Goal: Task Accomplishment & Management: Manage account settings

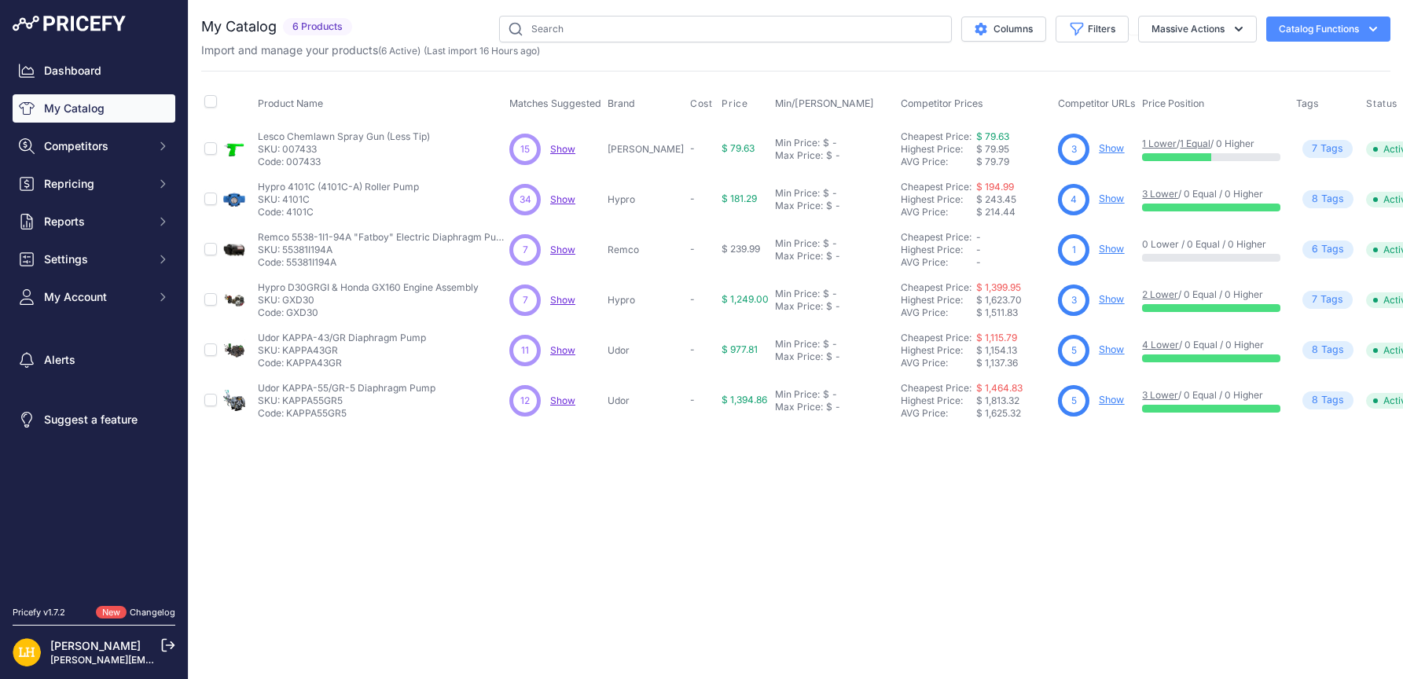
click at [556, 145] on span "Show" at bounding box center [562, 149] width 25 height 12
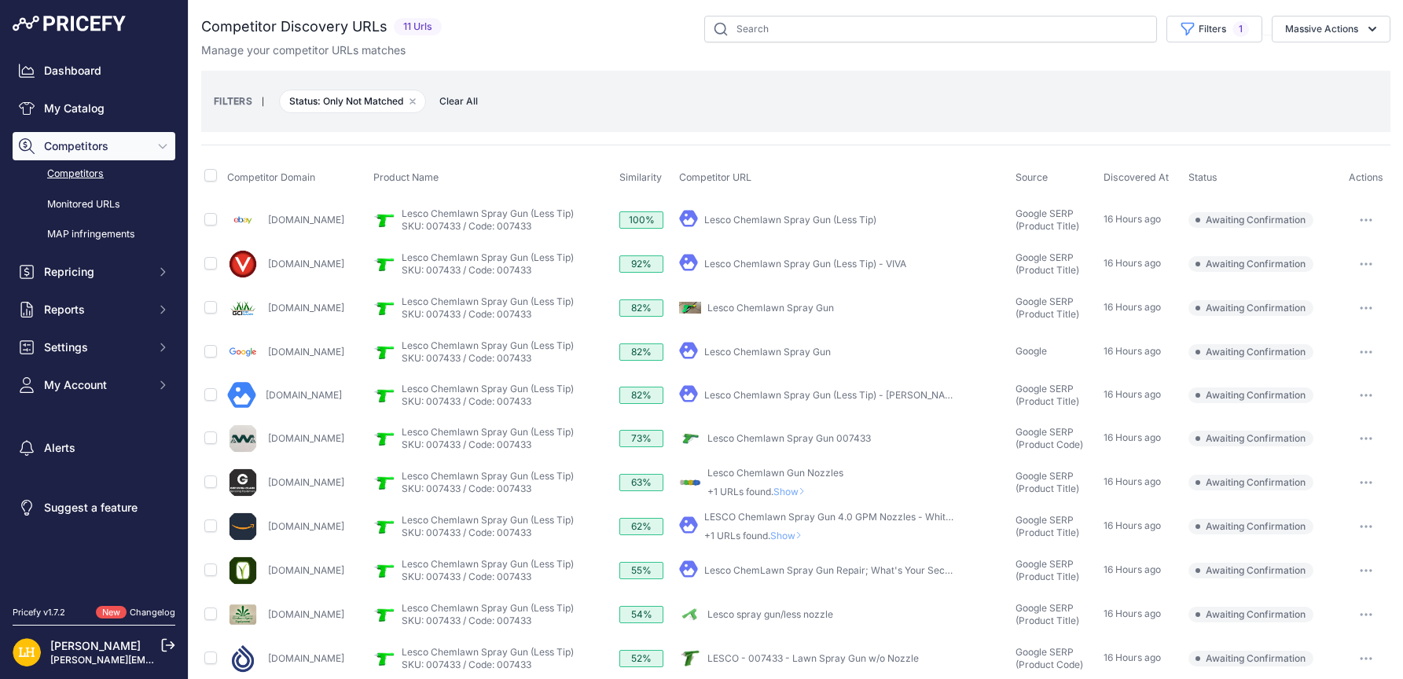
drag, startPoint x: 828, startPoint y: 447, endPoint x: 780, endPoint y: 434, distance: 49.8
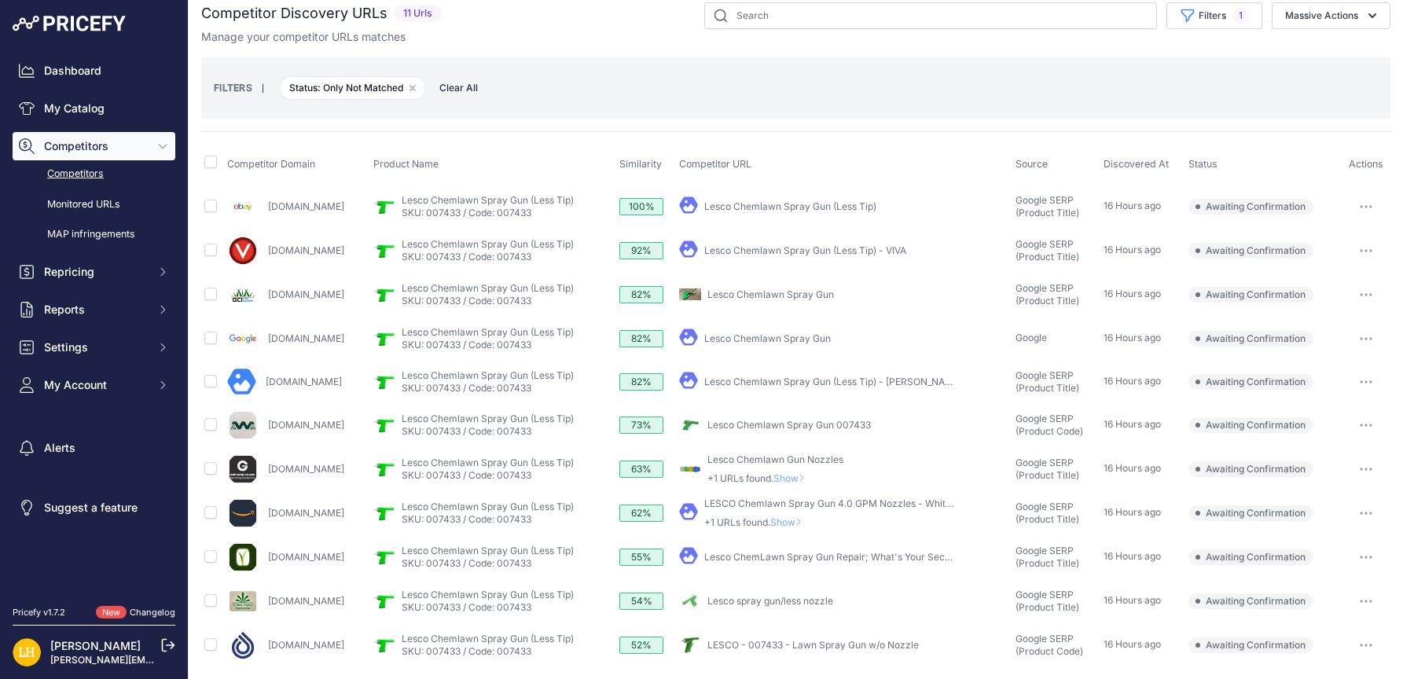
scroll to position [17, 0]
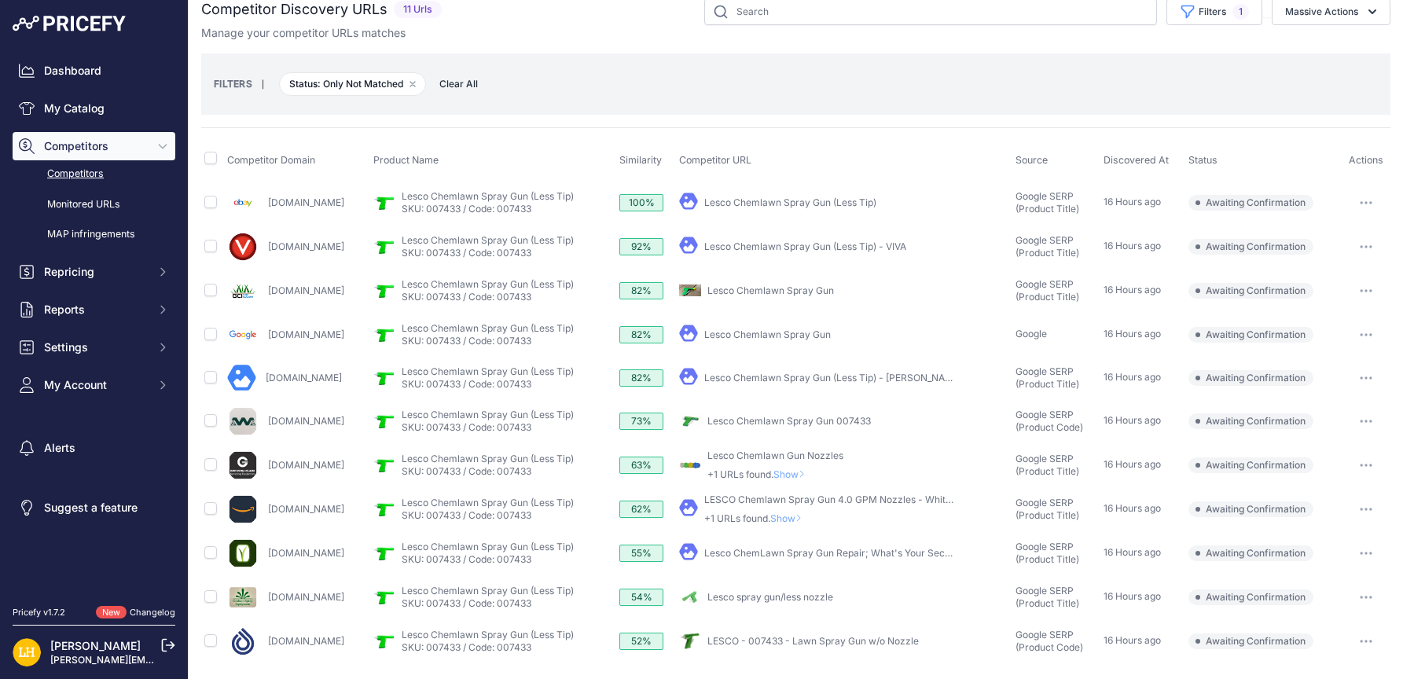
click at [1357, 418] on button "button" at bounding box center [1365, 421] width 31 height 22
click at [1320, 454] on button "Confirm match" at bounding box center [1322, 454] width 129 height 25
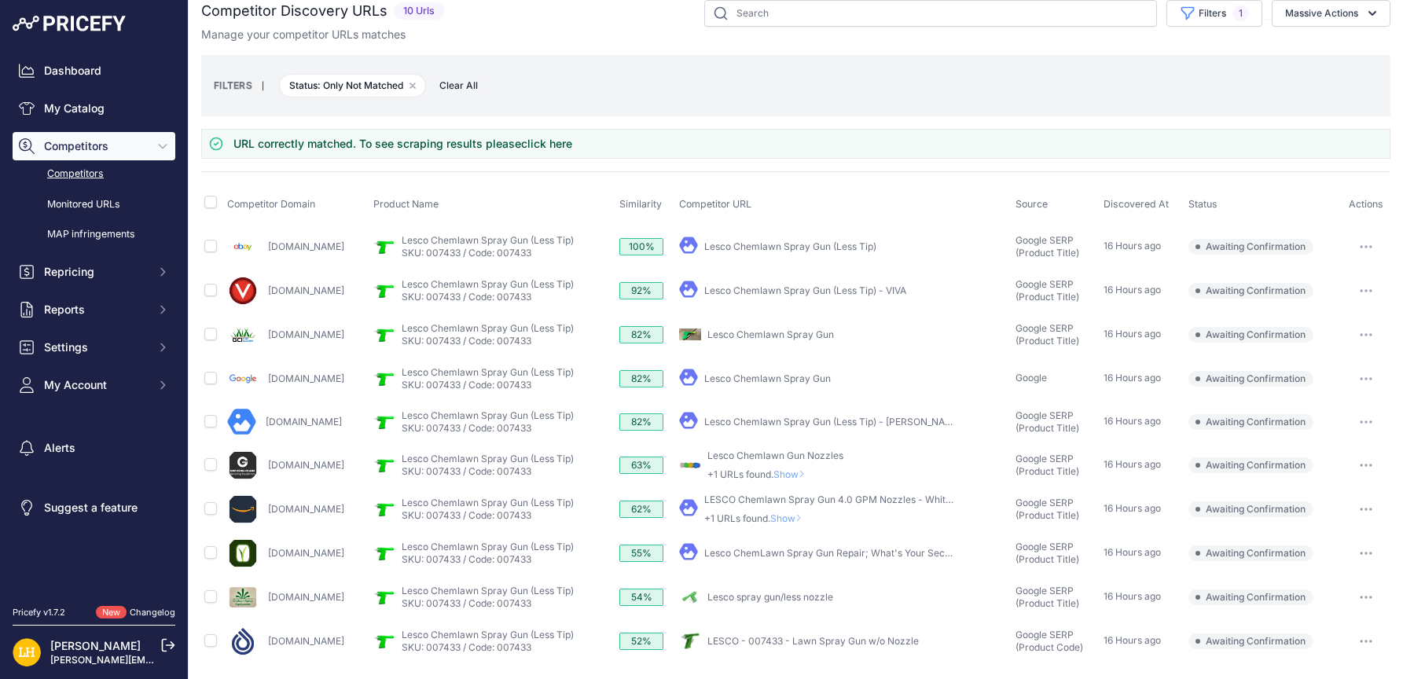
scroll to position [0, 0]
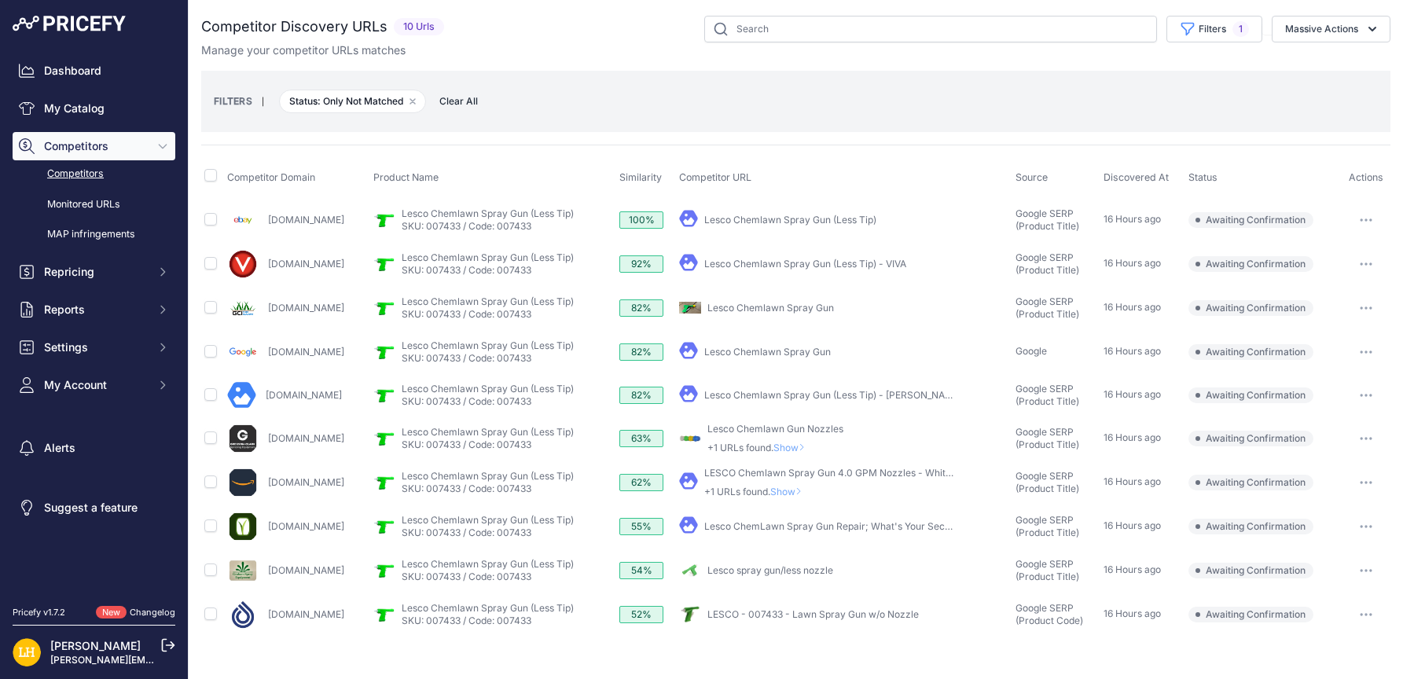
click at [1368, 305] on button "button" at bounding box center [1365, 308] width 31 height 22
click at [1333, 336] on button "Confirm match" at bounding box center [1322, 341] width 129 height 25
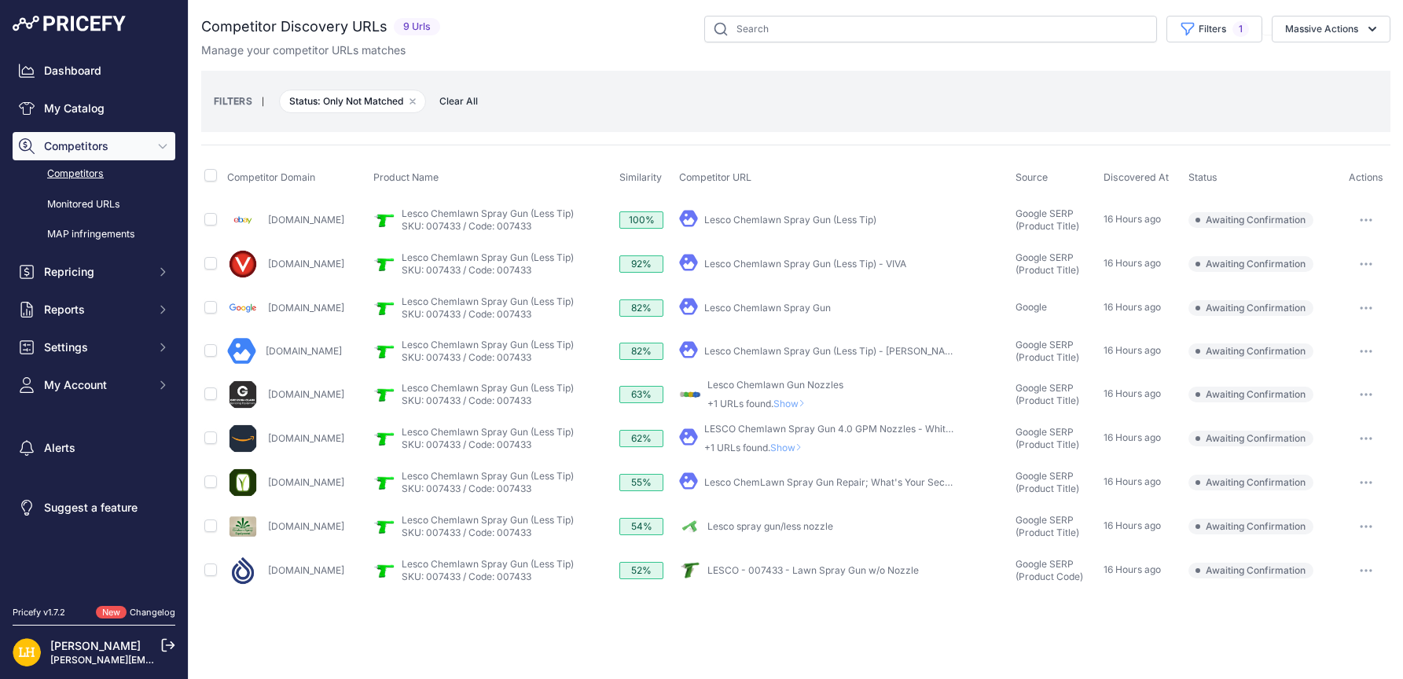
click at [1375, 390] on button "button" at bounding box center [1365, 395] width 31 height 22
click at [1342, 473] on button "Report Incorrect Match" at bounding box center [1322, 477] width 129 height 25
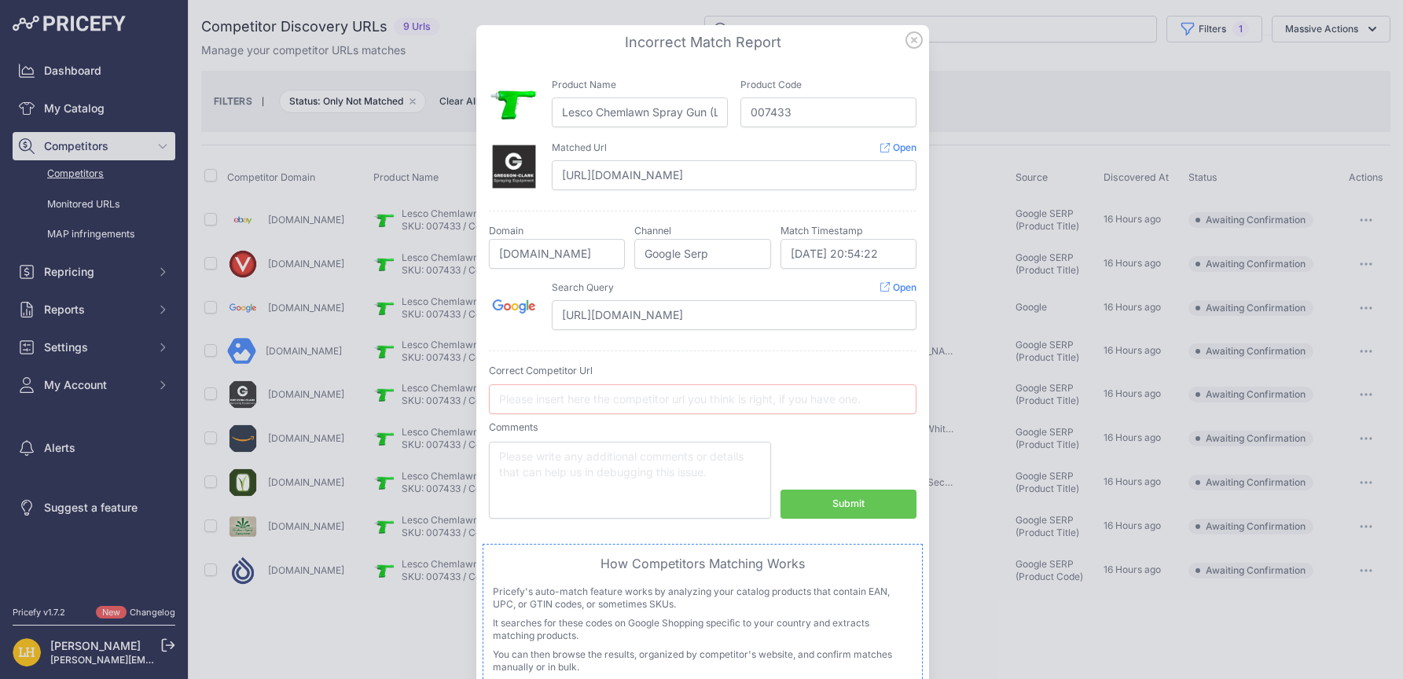
click at [909, 37] on icon at bounding box center [913, 39] width 17 height 17
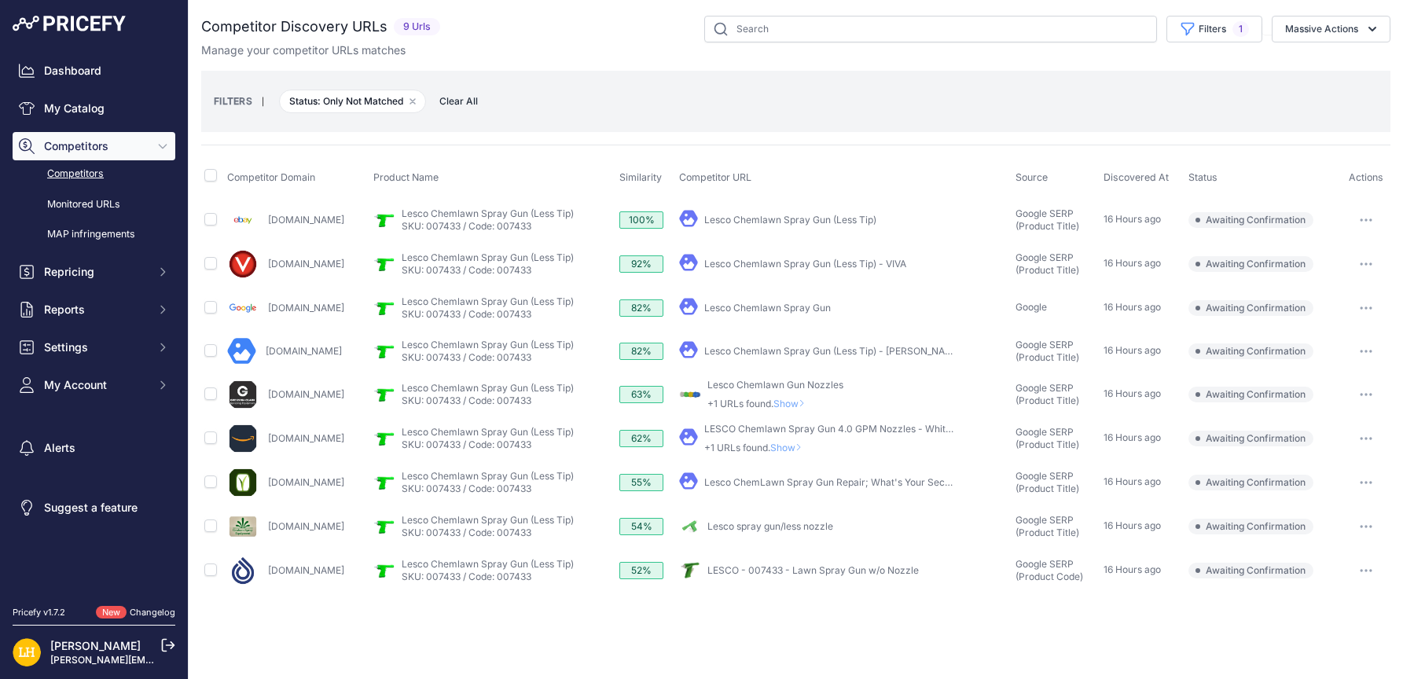
click at [1357, 394] on button "button" at bounding box center [1365, 395] width 31 height 22
click at [1328, 447] on button "Exclude match" at bounding box center [1322, 452] width 129 height 25
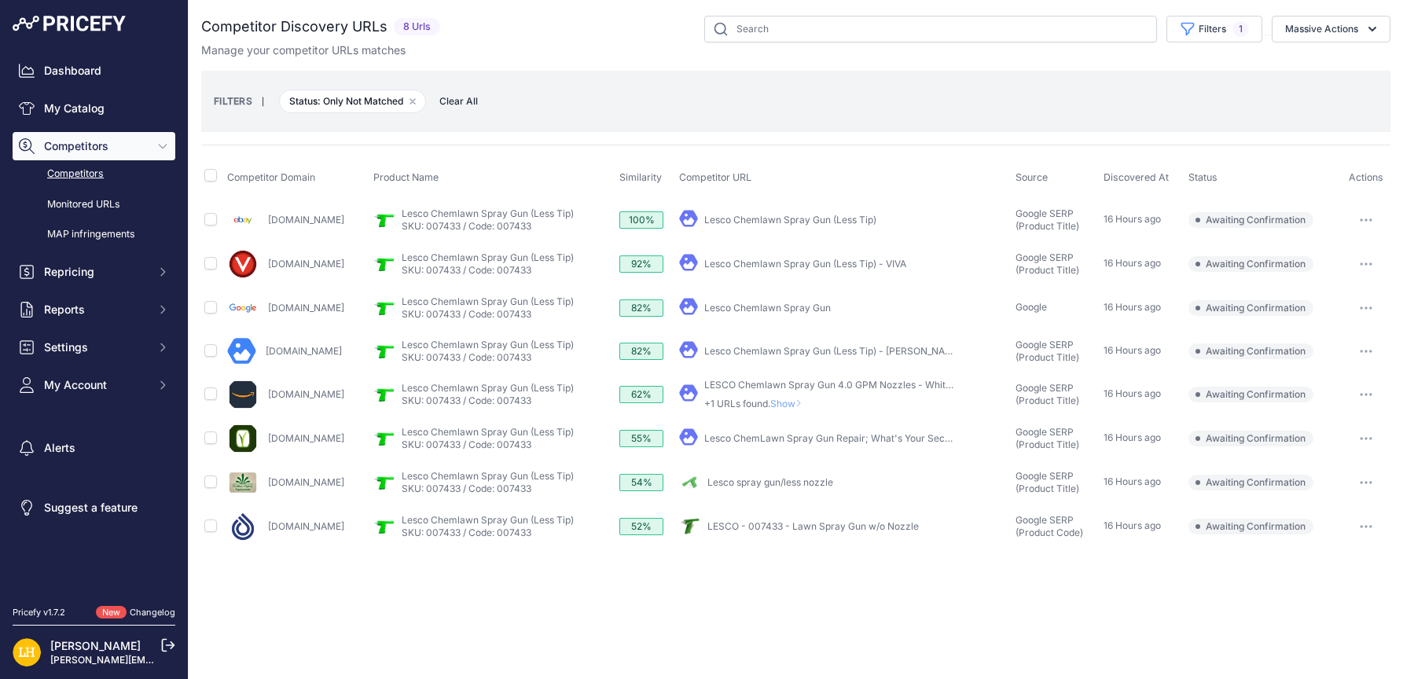
click at [860, 261] on link "Lesco Chemlawn Spray Gun (Less Tip) - VIVA" at bounding box center [805, 264] width 202 height 12
click at [833, 484] on link "Lesco spray gun/less nozzle" at bounding box center [770, 482] width 126 height 12
click at [1364, 479] on button "button" at bounding box center [1365, 483] width 31 height 22
click at [1332, 519] on button "Confirm match" at bounding box center [1322, 515] width 129 height 25
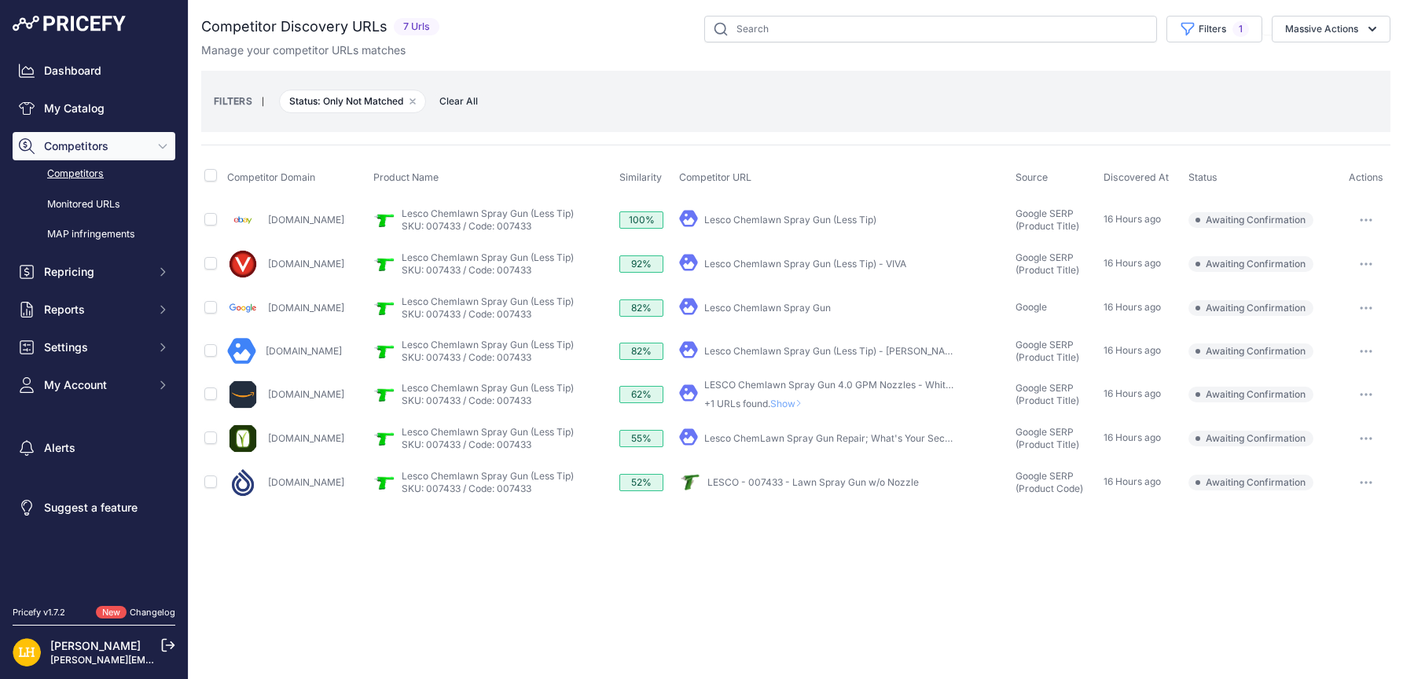
click at [882, 483] on link "LESCO - 007433 - Lawn Spray Gun w/o Nozzle" at bounding box center [812, 482] width 211 height 12
click at [1382, 480] on button "button" at bounding box center [1365, 483] width 31 height 22
click at [1330, 515] on button "Confirm match" at bounding box center [1322, 515] width 129 height 25
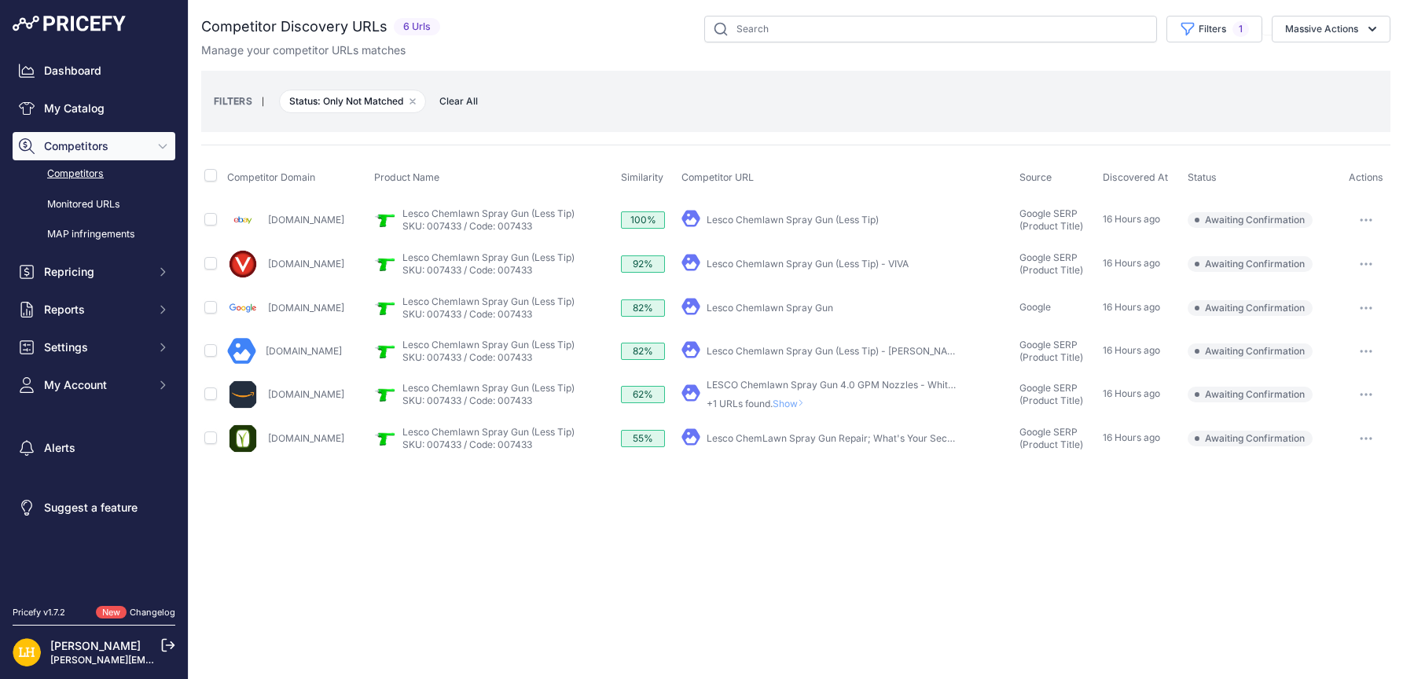
click at [865, 217] on link "Lesco Chemlawn Spray Gun (Less Tip)" at bounding box center [793, 220] width 172 height 12
click at [80, 105] on link "My Catalog" at bounding box center [94, 108] width 163 height 28
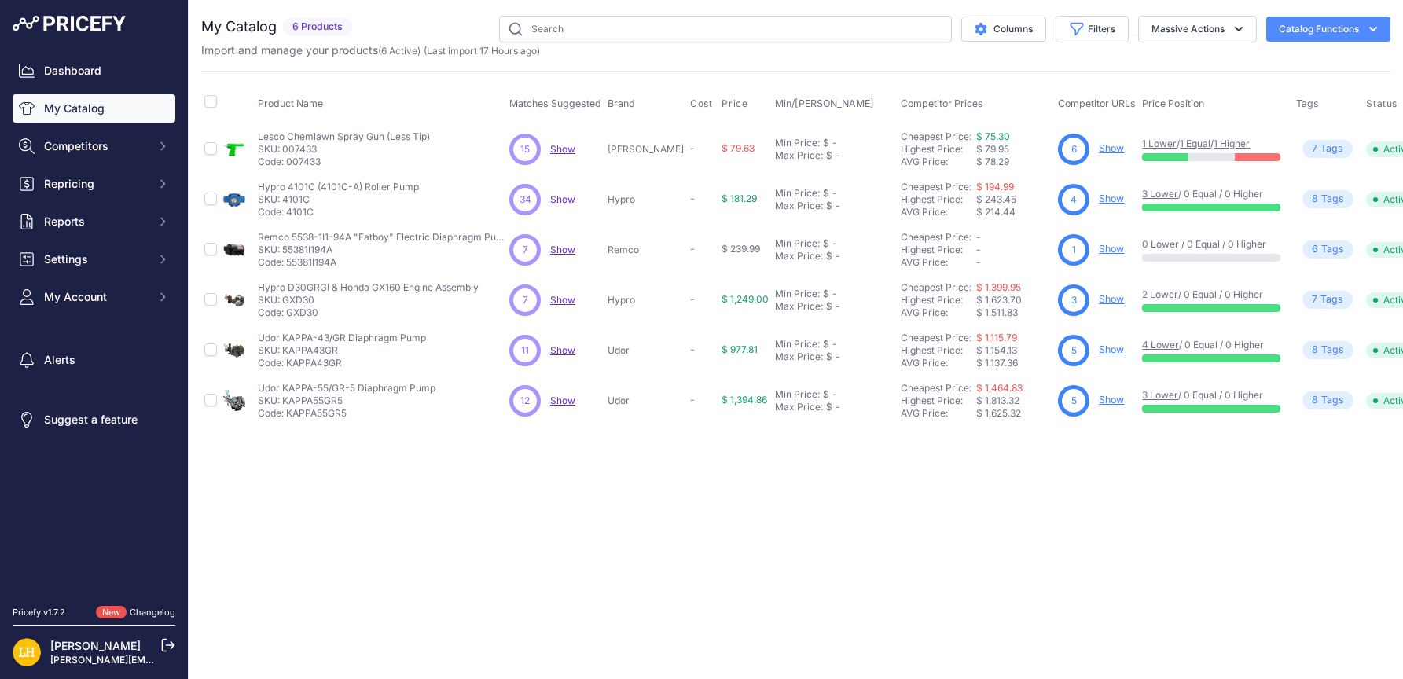
click at [687, 222] on td "-" at bounding box center [702, 199] width 31 height 50
click at [571, 201] on span "Show" at bounding box center [562, 199] width 25 height 12
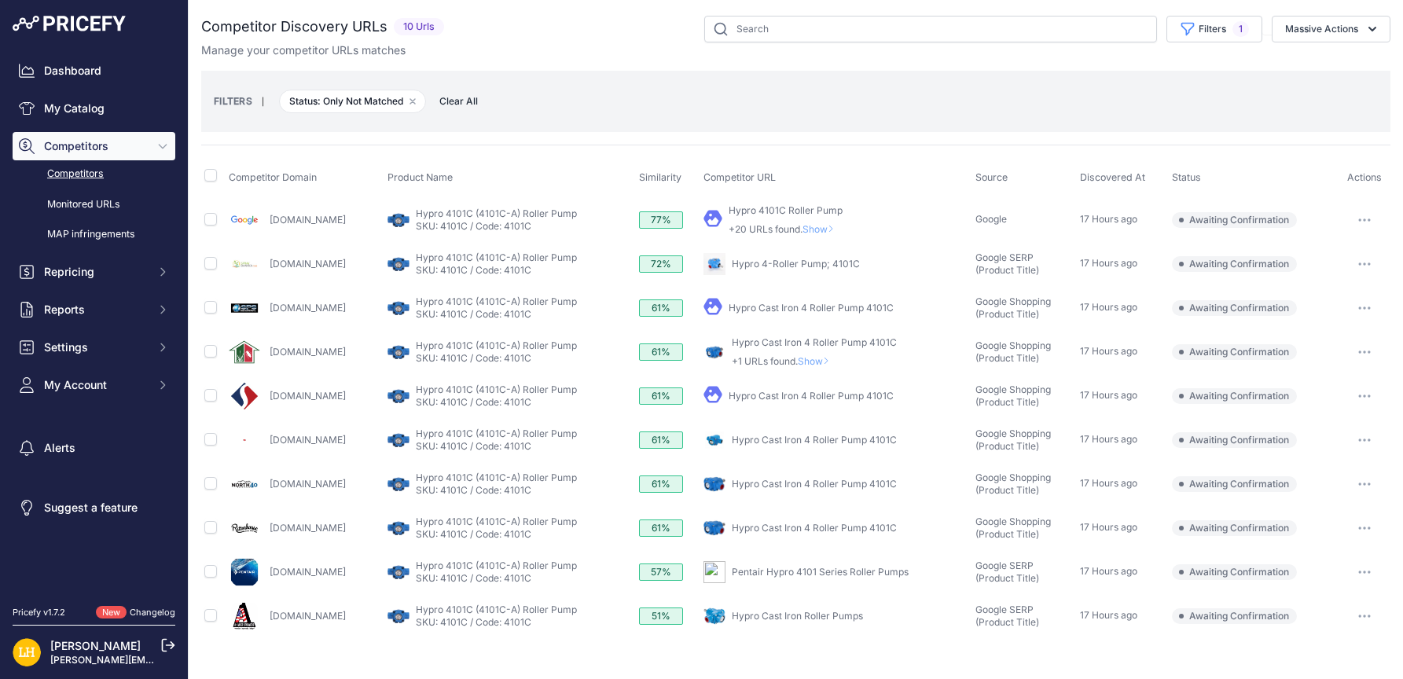
click at [837, 230] on span "Show" at bounding box center [821, 229] width 38 height 12
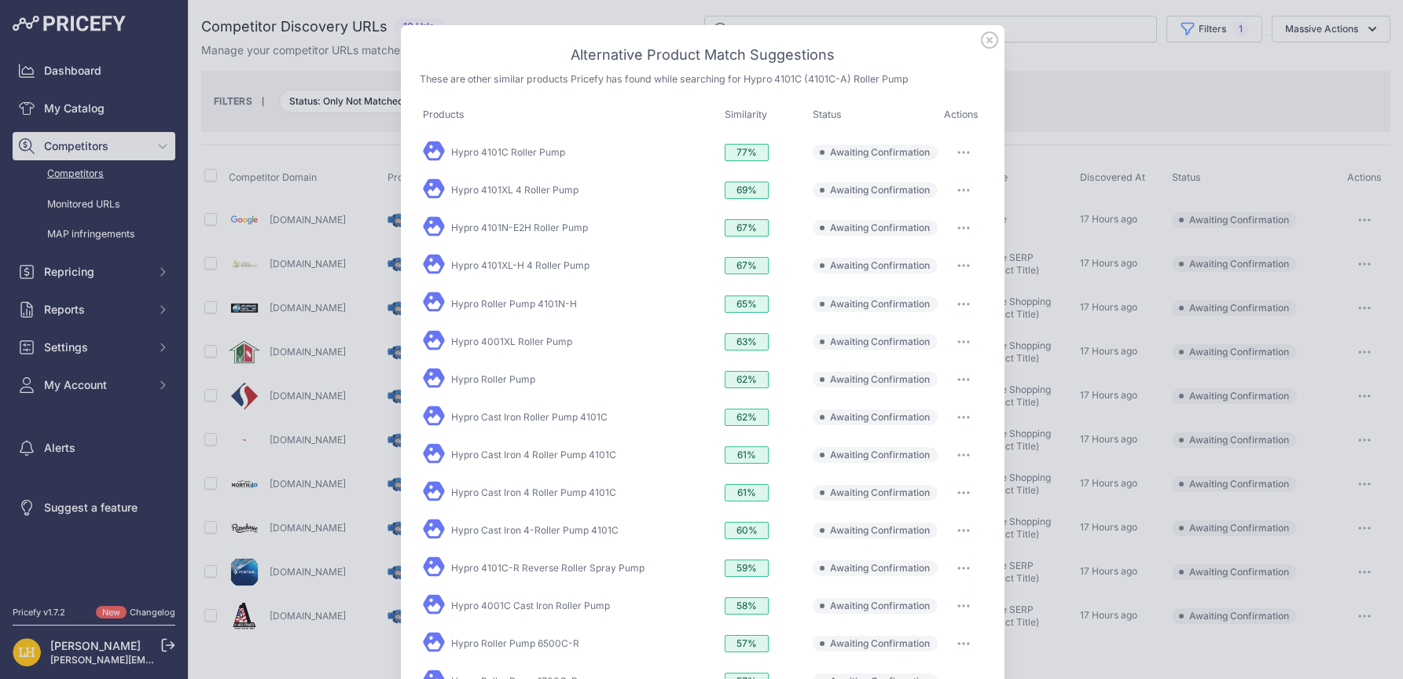
click at [981, 42] on icon at bounding box center [989, 39] width 17 height 17
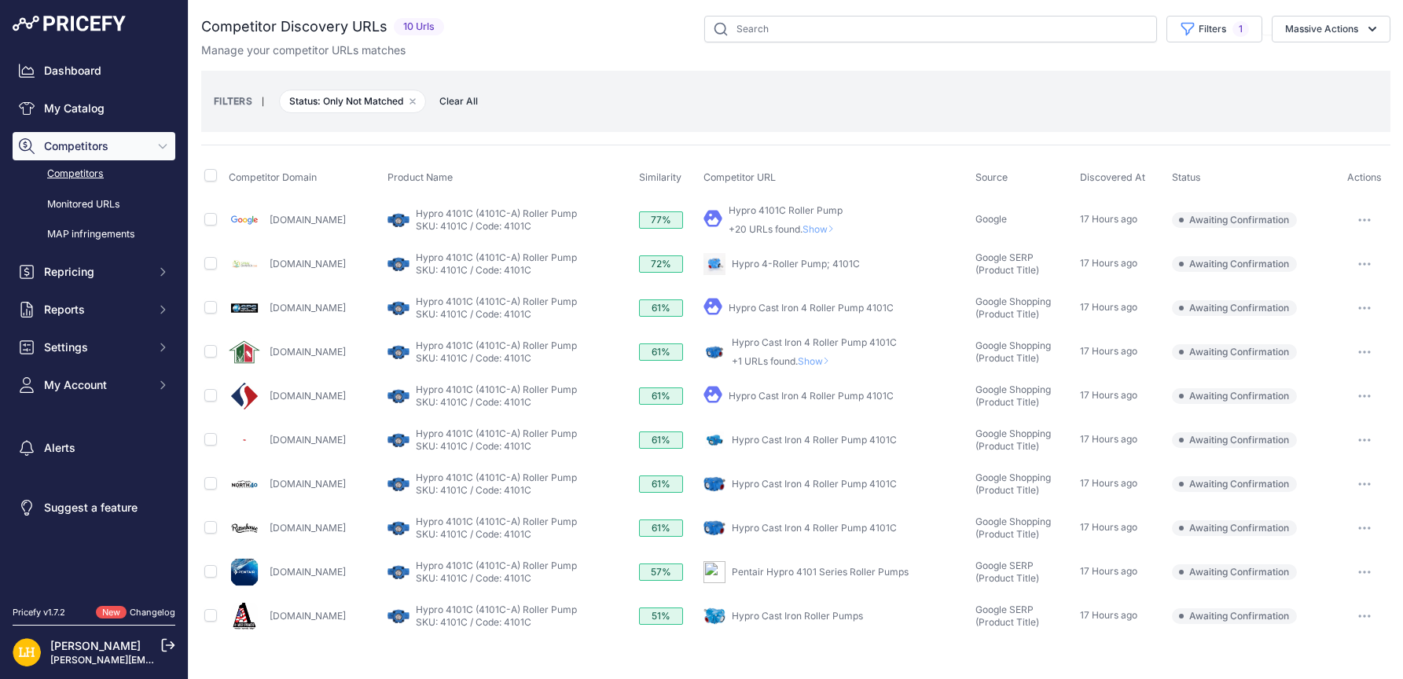
click at [849, 611] on link "Hypro Cast Iron Roller Pumps" at bounding box center [797, 616] width 131 height 12
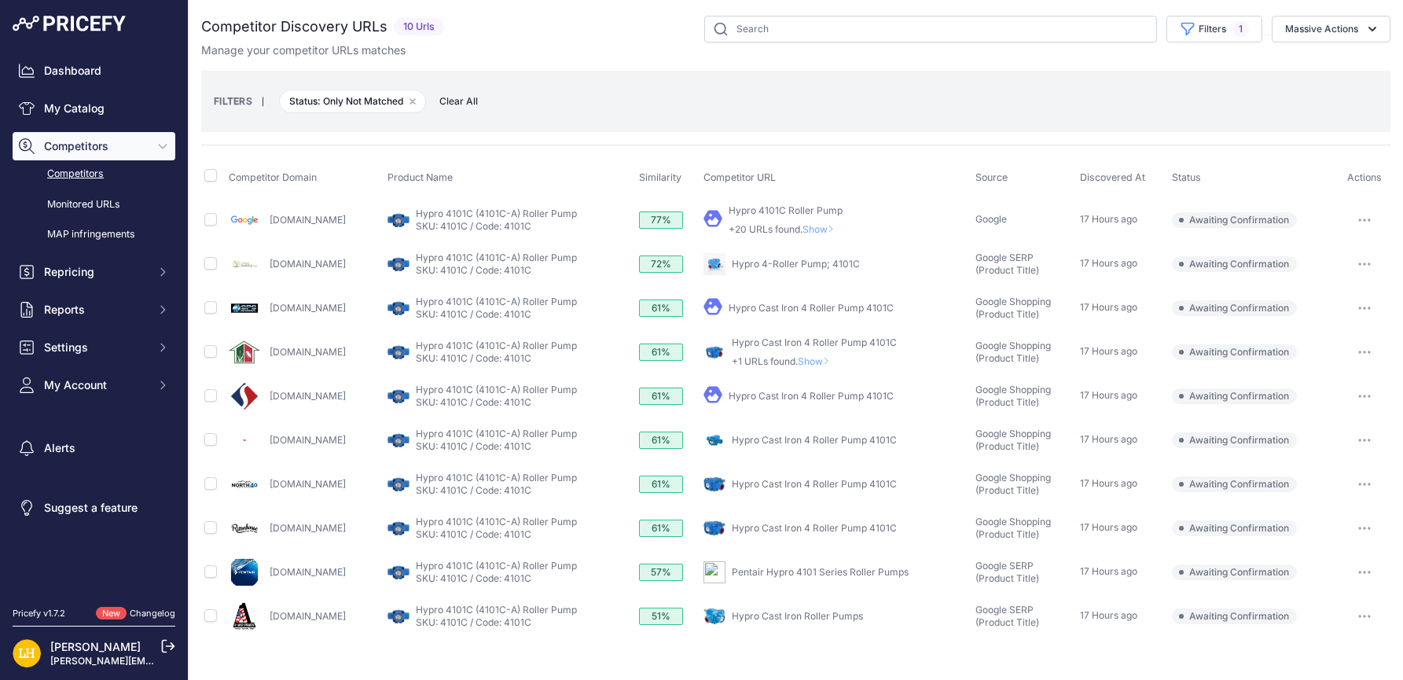
click at [1359, 615] on icon "button" at bounding box center [1360, 616] width 2 height 2
click at [1327, 646] on button "Confirm match" at bounding box center [1322, 649] width 129 height 25
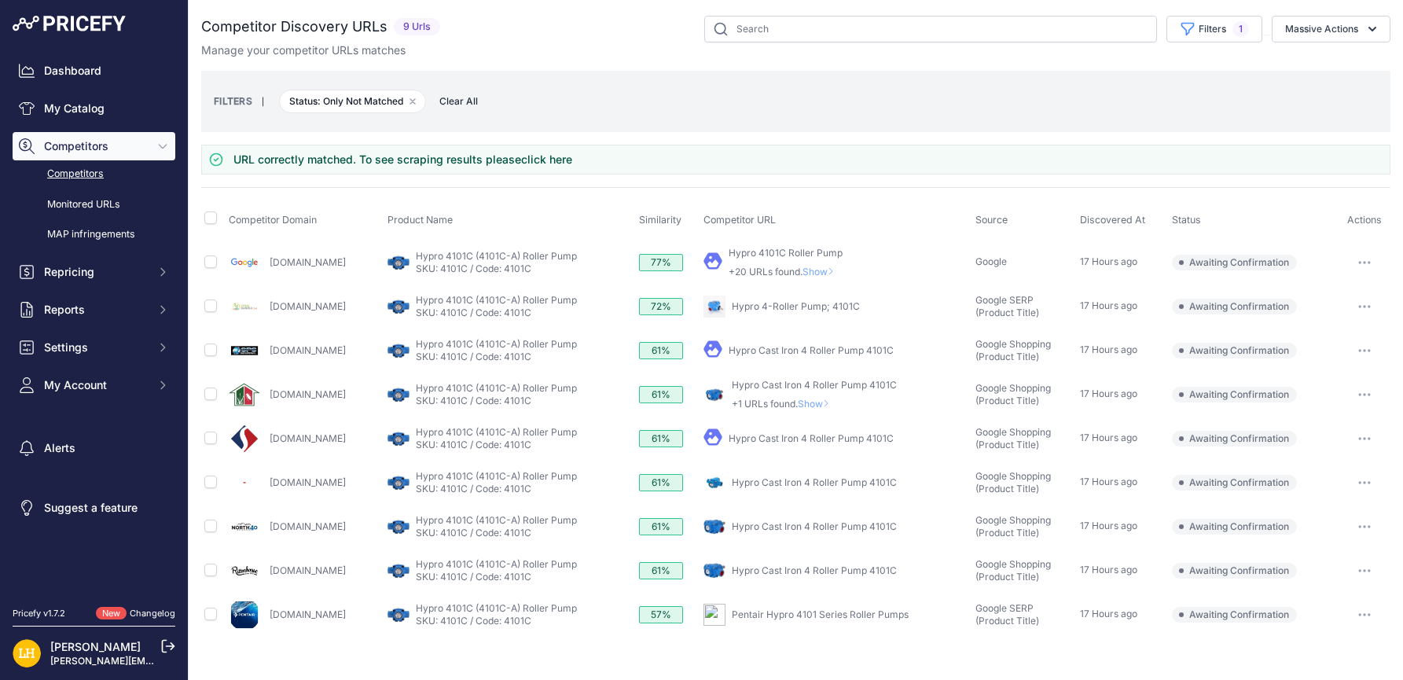
click at [1371, 304] on button "button" at bounding box center [1364, 307] width 31 height 22
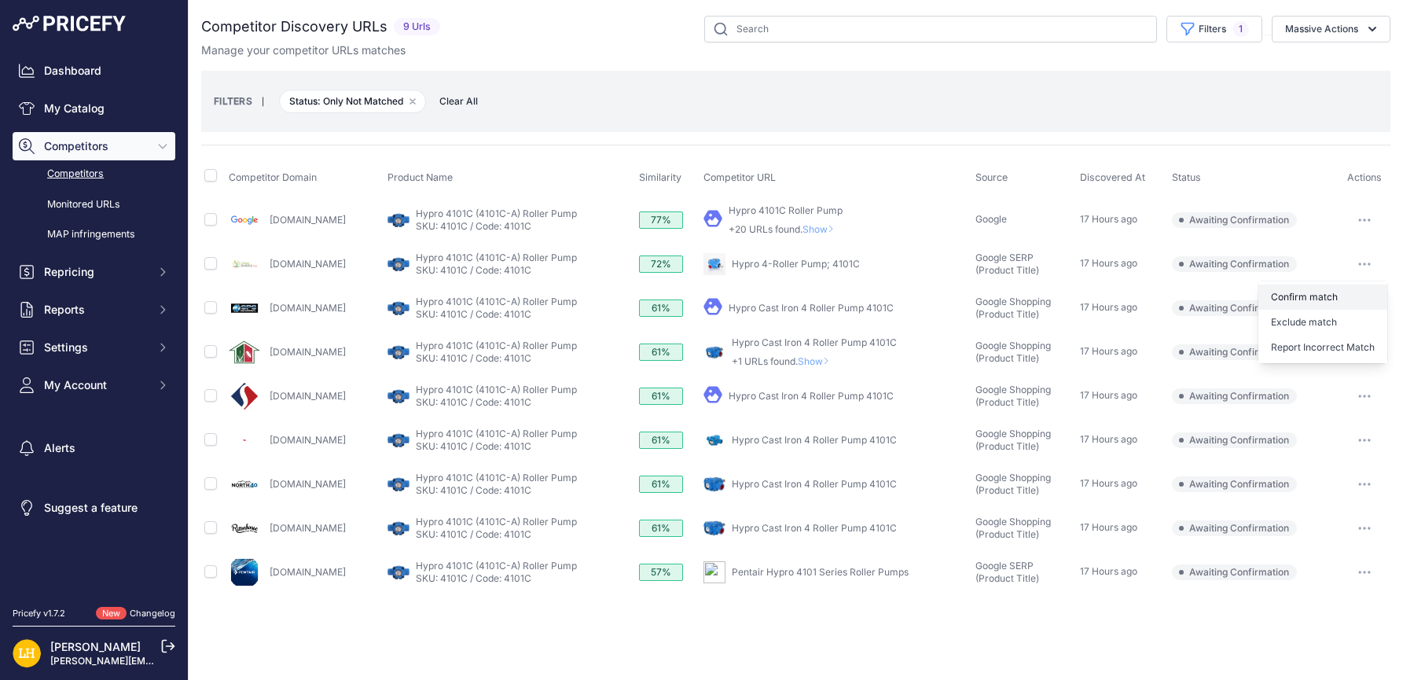
click at [1330, 343] on button "Report Incorrect Match" at bounding box center [1322, 347] width 129 height 25
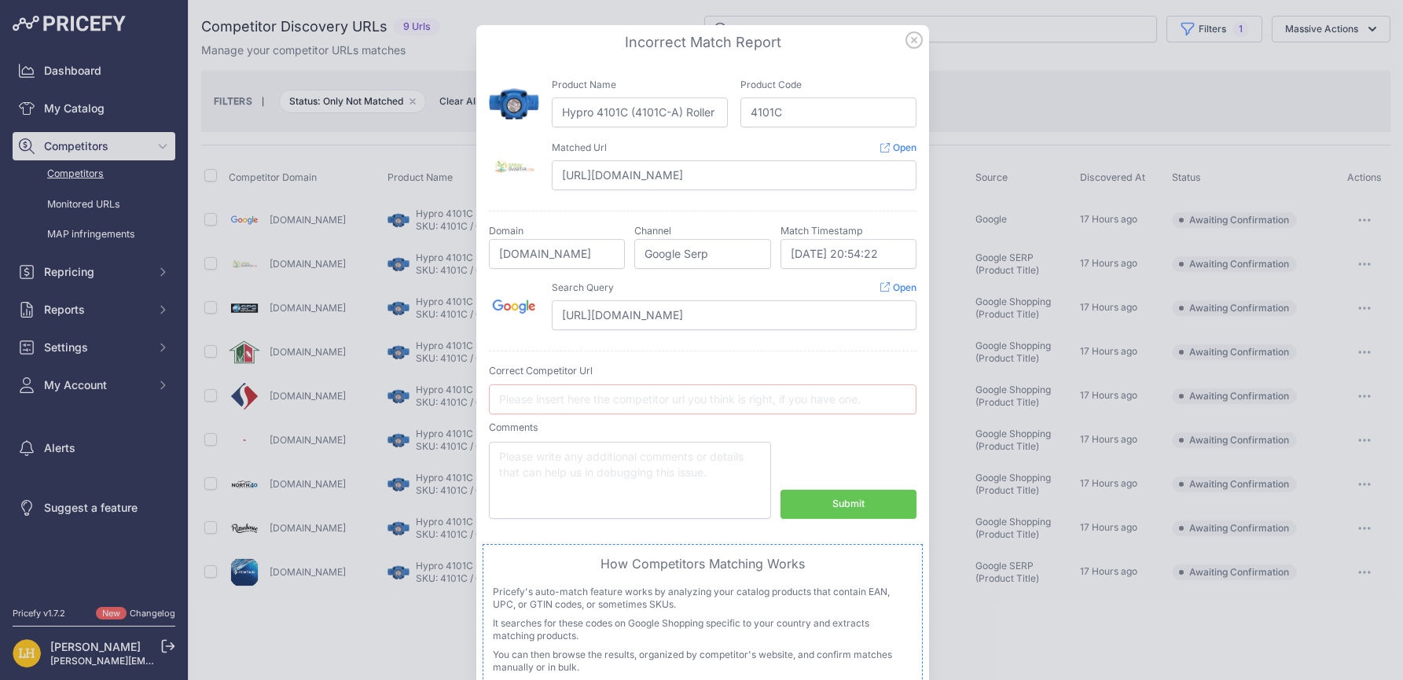
click at [905, 31] on icon at bounding box center [913, 39] width 17 height 17
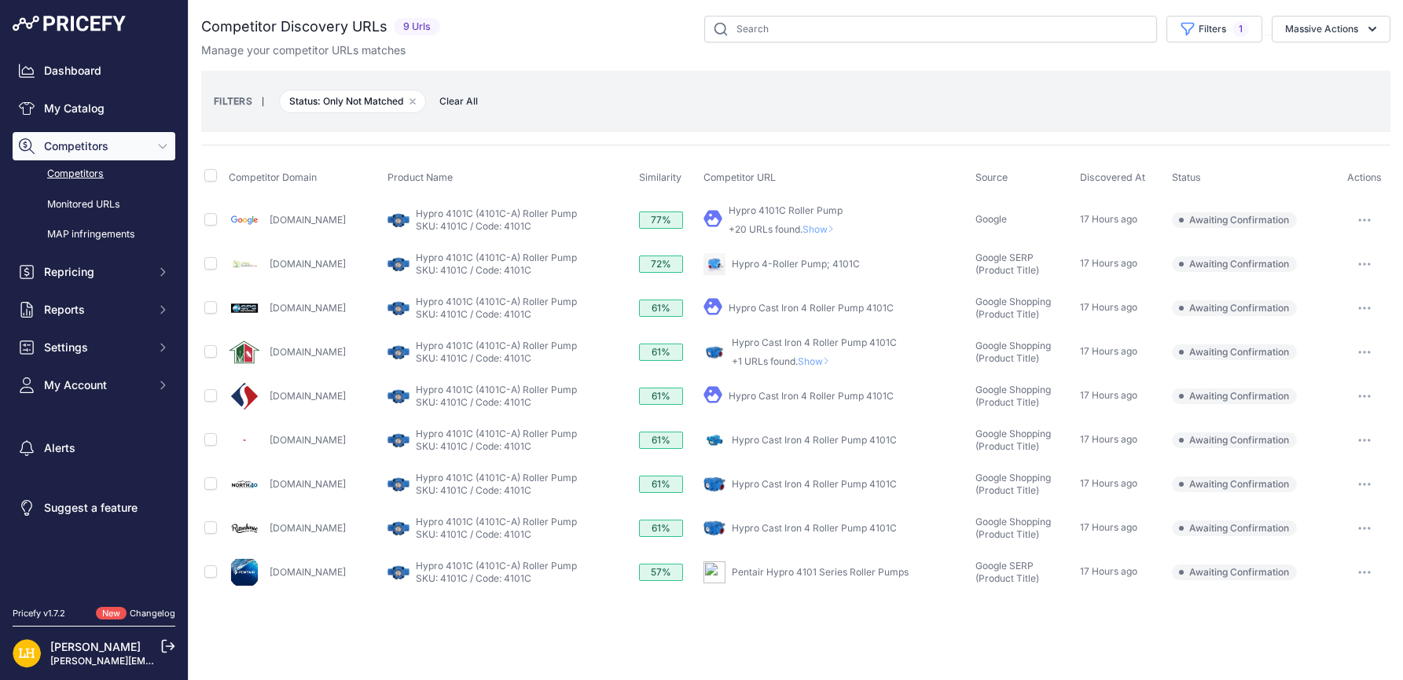
click at [1360, 256] on button "button" at bounding box center [1364, 264] width 31 height 22
click at [1326, 297] on button "Confirm match" at bounding box center [1322, 297] width 129 height 25
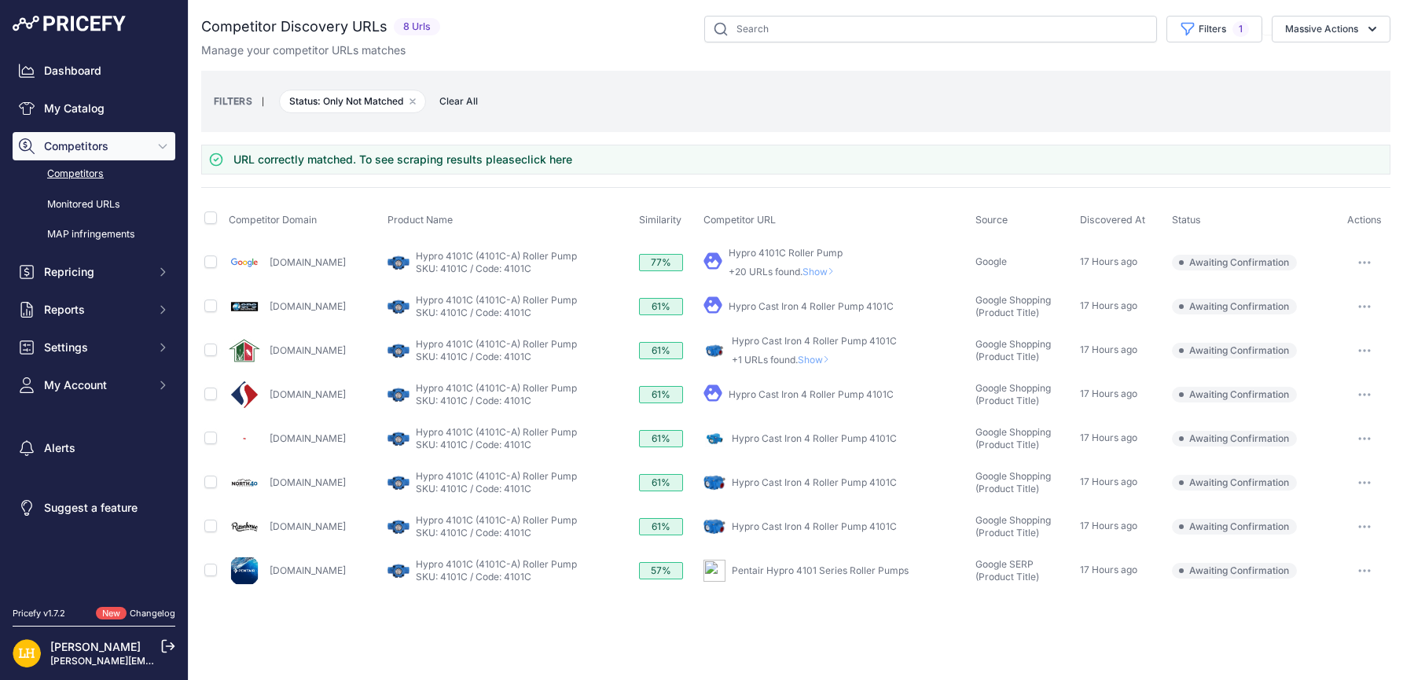
click at [1373, 351] on button "button" at bounding box center [1364, 351] width 31 height 22
click at [1342, 380] on button "Confirm match" at bounding box center [1322, 383] width 129 height 25
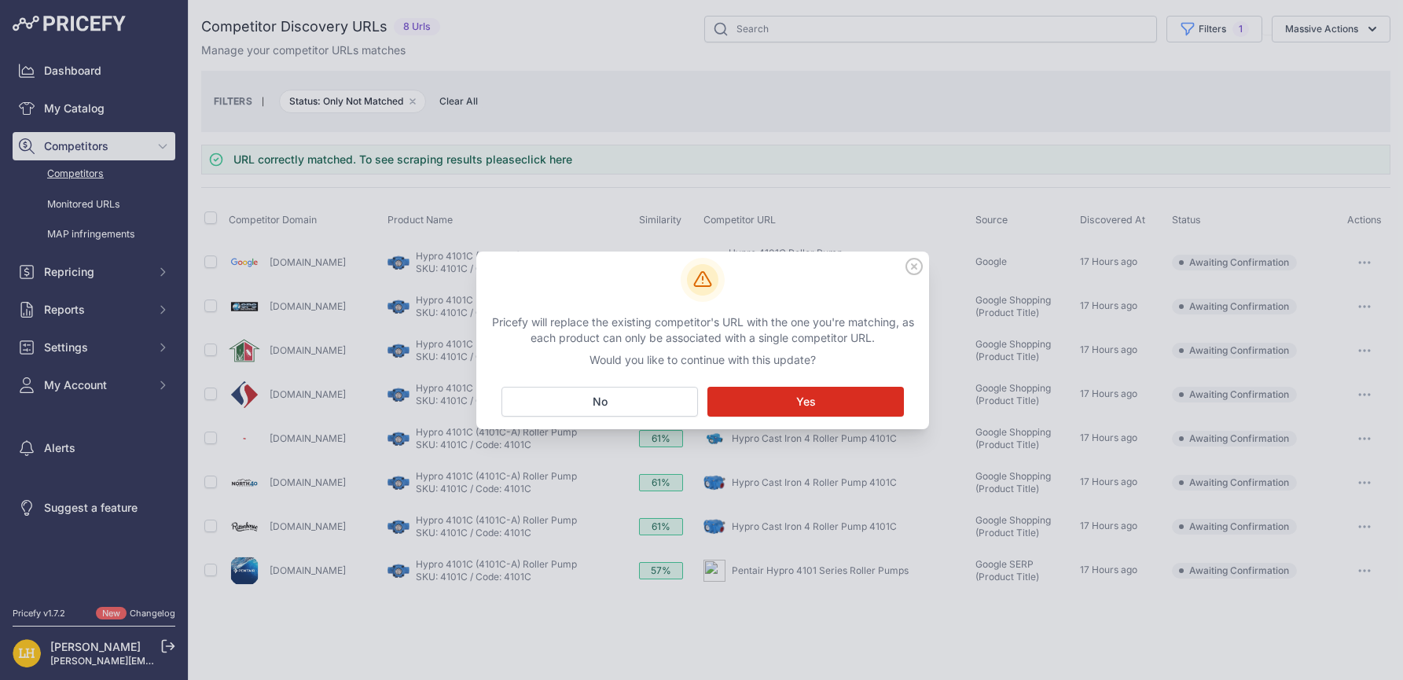
click at [816, 401] on button "Matching... Yes" at bounding box center [805, 402] width 196 height 30
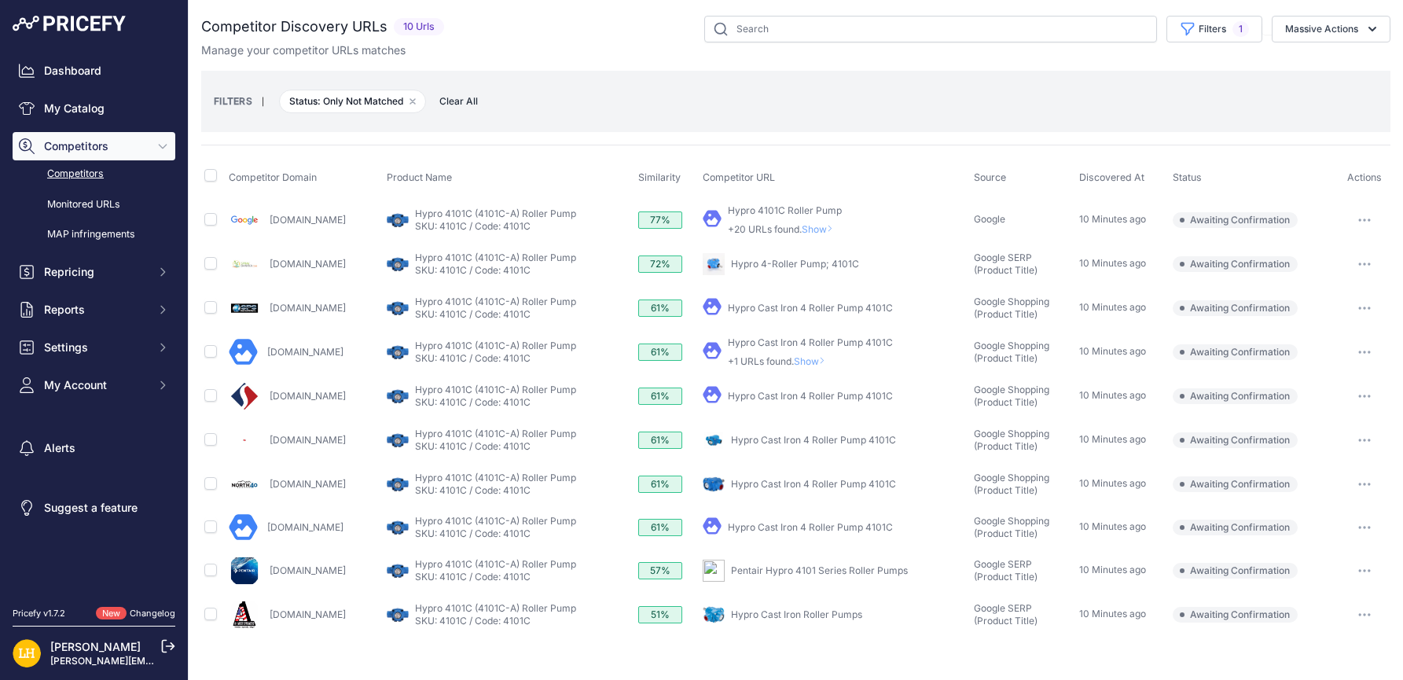
click at [865, 394] on link "Hypro Cast Iron 4 Roller Pump 4101C" at bounding box center [810, 396] width 165 height 12
click at [1370, 391] on button "button" at bounding box center [1364, 396] width 31 height 22
click at [1310, 427] on button "Confirm match" at bounding box center [1322, 429] width 129 height 25
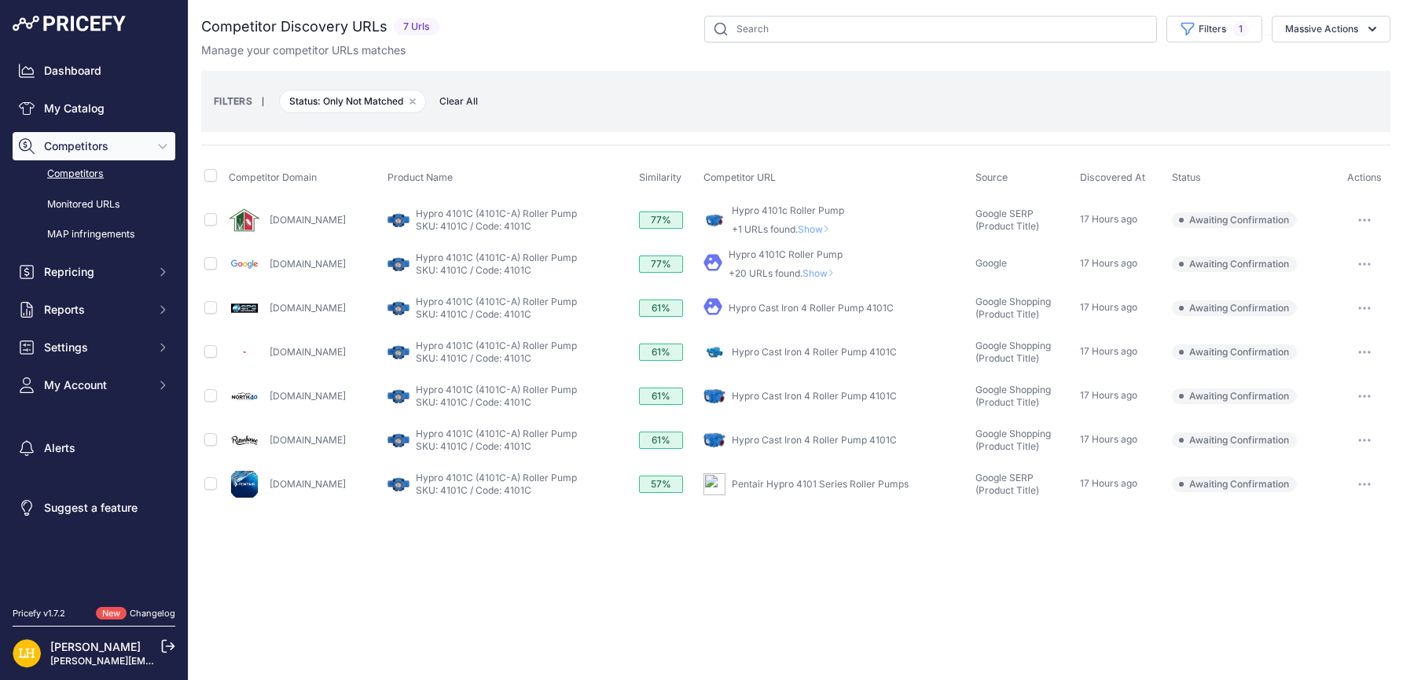
click at [816, 209] on link "Hypro 4101c Roller Pump" at bounding box center [788, 210] width 112 height 12
click at [1357, 216] on button "button" at bounding box center [1364, 220] width 31 height 22
click at [1334, 256] on button "Confirm match" at bounding box center [1322, 252] width 129 height 25
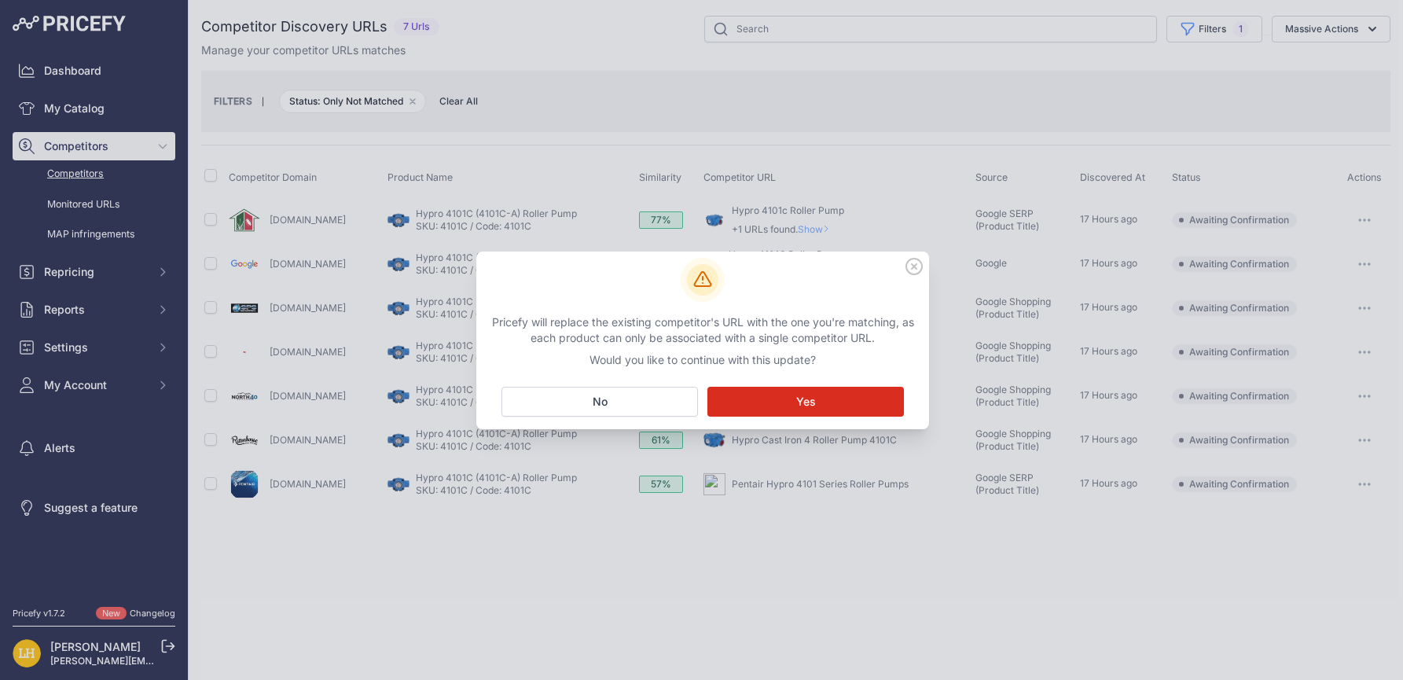
click at [828, 402] on button "Matching... Yes" at bounding box center [805, 402] width 196 height 30
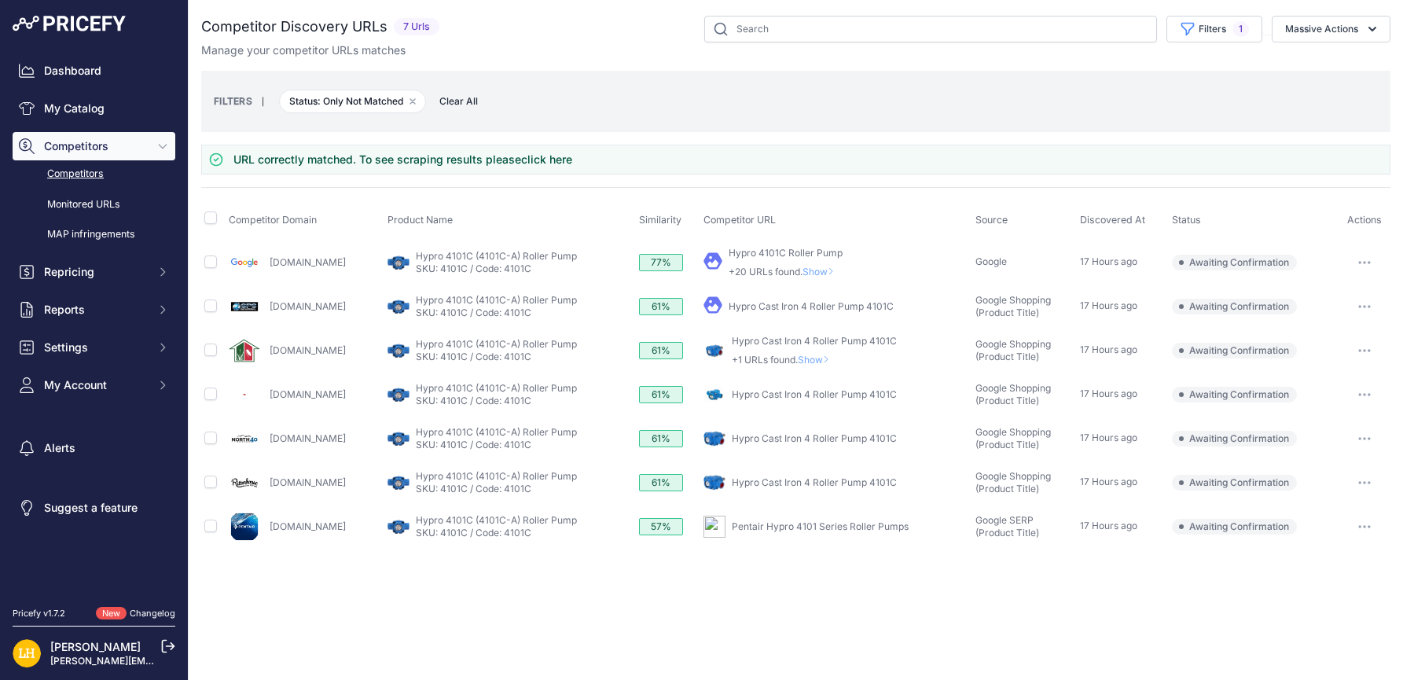
click at [820, 309] on link "Hypro Cast Iron 4 Roller Pump 4101C" at bounding box center [811, 306] width 165 height 12
click at [1360, 308] on button "button" at bounding box center [1364, 307] width 31 height 22
click at [1316, 338] on button "Confirm match" at bounding box center [1322, 339] width 129 height 25
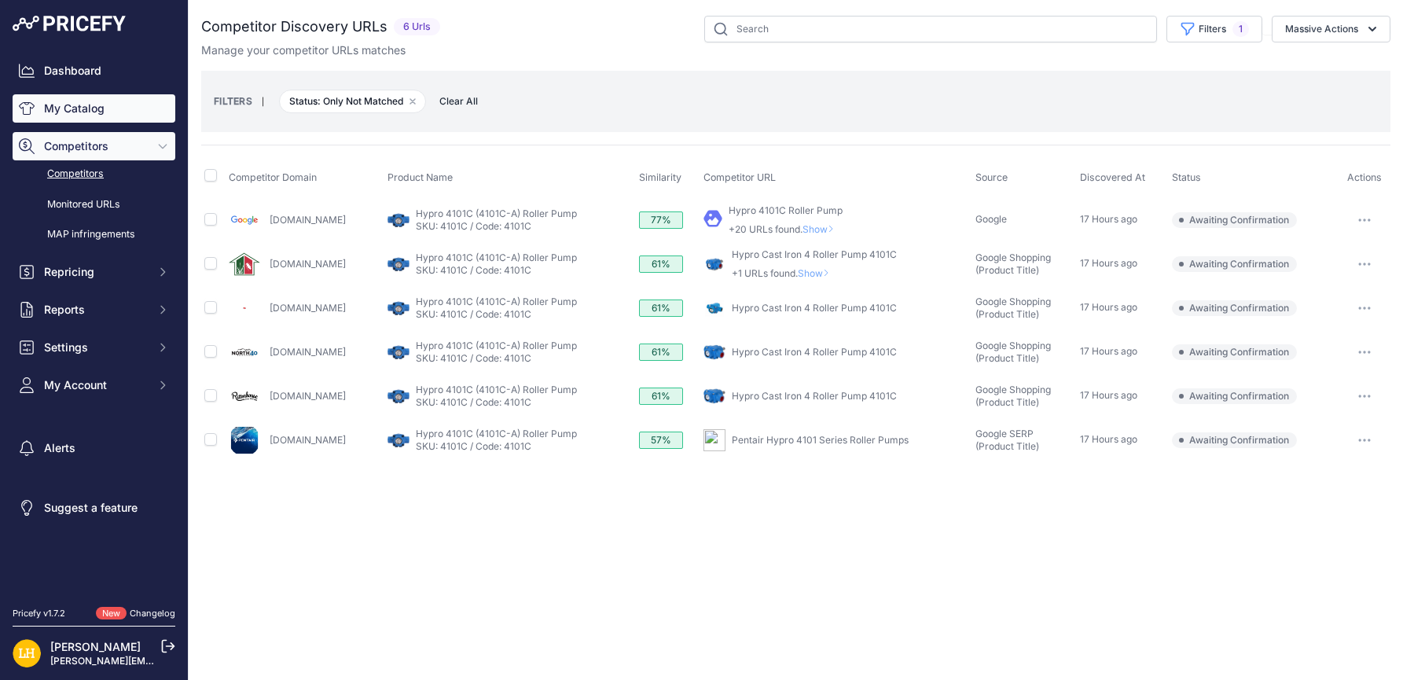
click at [64, 102] on link "My Catalog" at bounding box center [94, 108] width 163 height 28
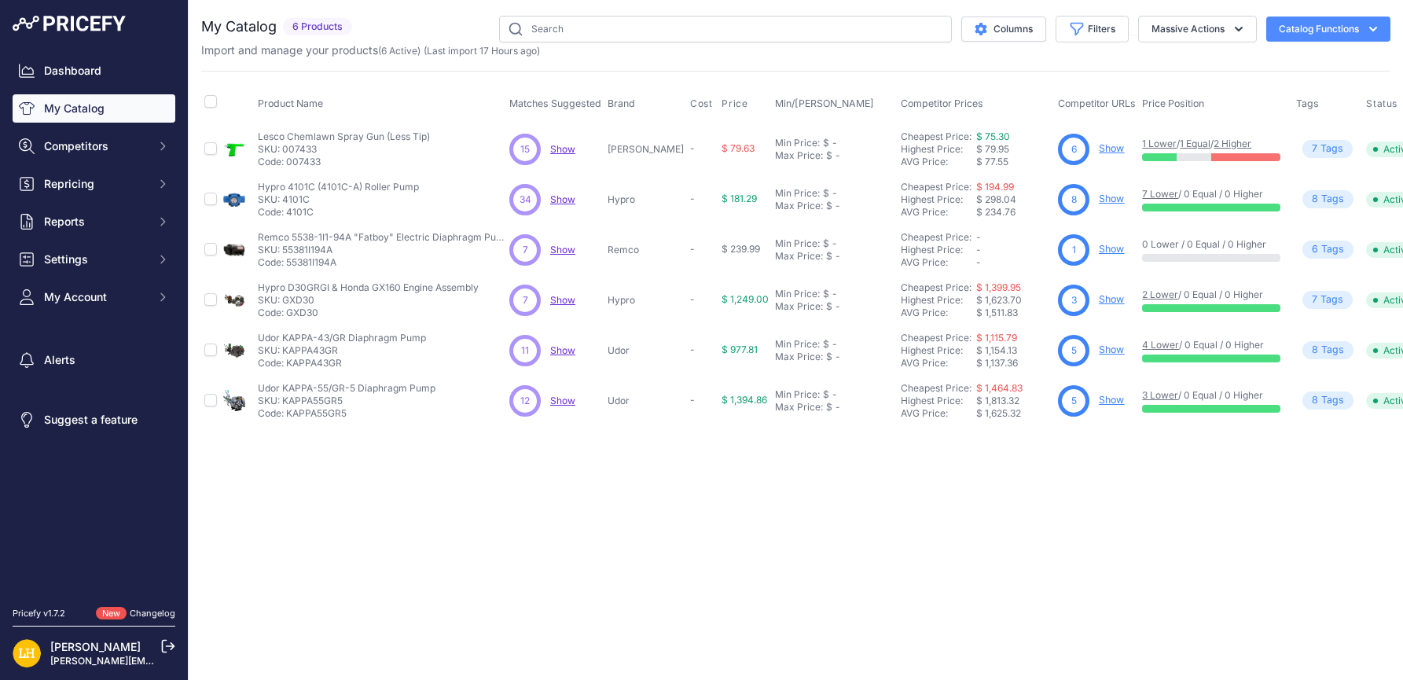
click at [1014, 95] on th "Competitor Prices" at bounding box center [976, 103] width 157 height 39
click at [883, 470] on div "Close You are not connected to the internet." at bounding box center [796, 340] width 1214 height 680
click at [861, 482] on div "Close You are not connected to the internet." at bounding box center [796, 340] width 1214 height 680
click at [555, 348] on span "Show" at bounding box center [562, 350] width 25 height 12
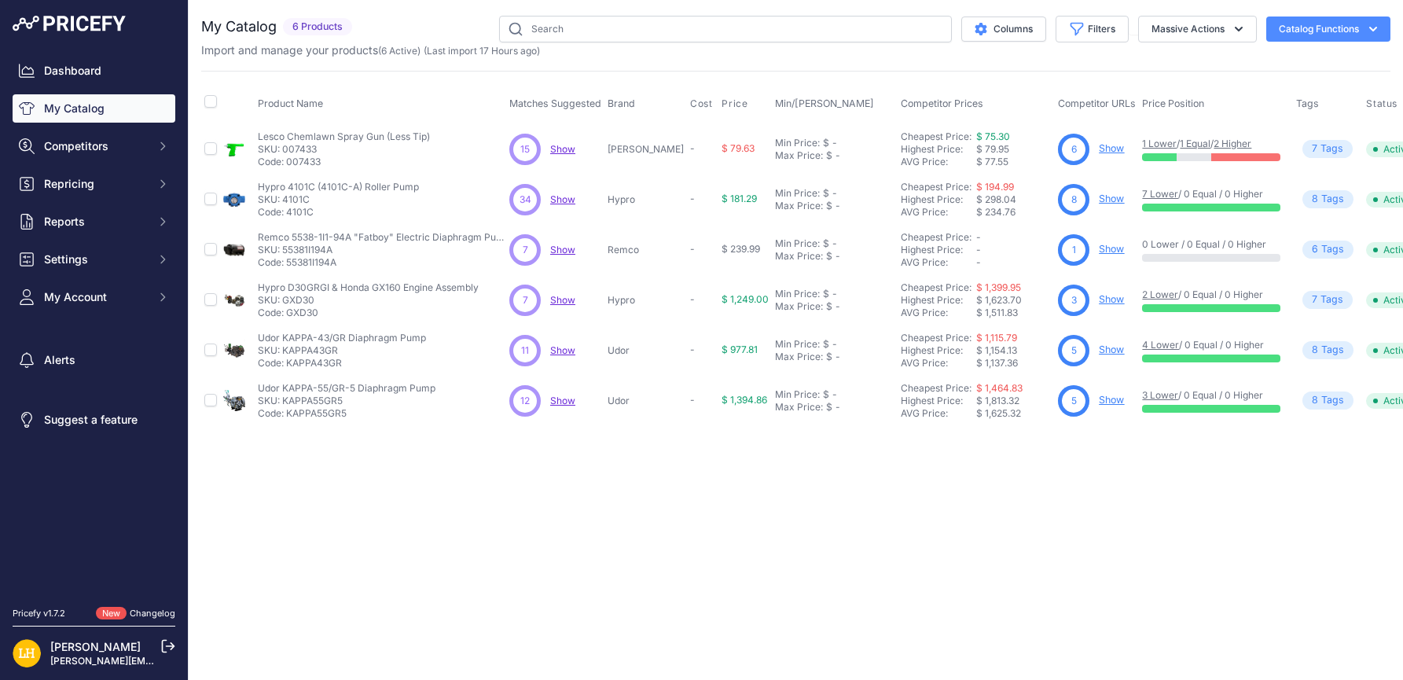
click at [896, 452] on div "Close You are not connected to the internet." at bounding box center [796, 340] width 1214 height 680
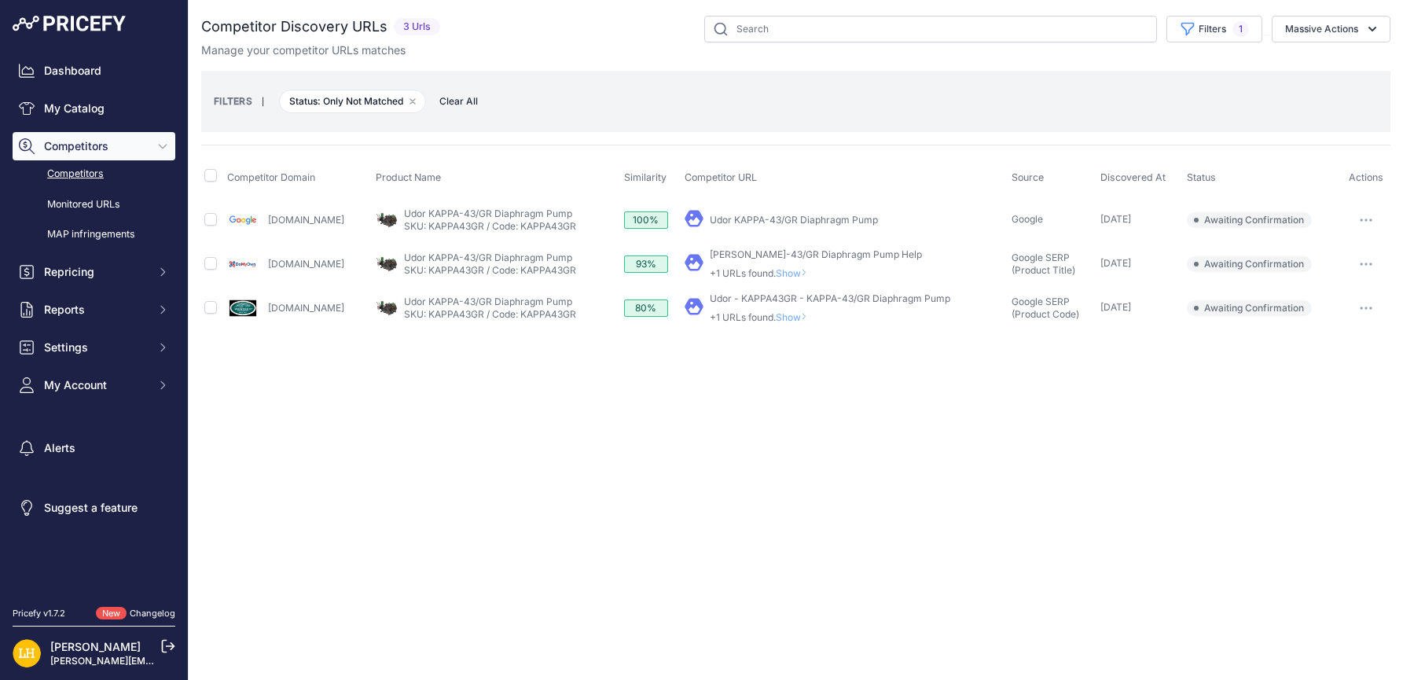
click at [876, 253] on link "[PERSON_NAME]-43/GR Diaphragm Pump Help" at bounding box center [816, 254] width 212 height 12
click at [1368, 258] on button "button" at bounding box center [1365, 264] width 31 height 22
click at [1338, 320] on button "Exclude match" at bounding box center [1322, 322] width 129 height 25
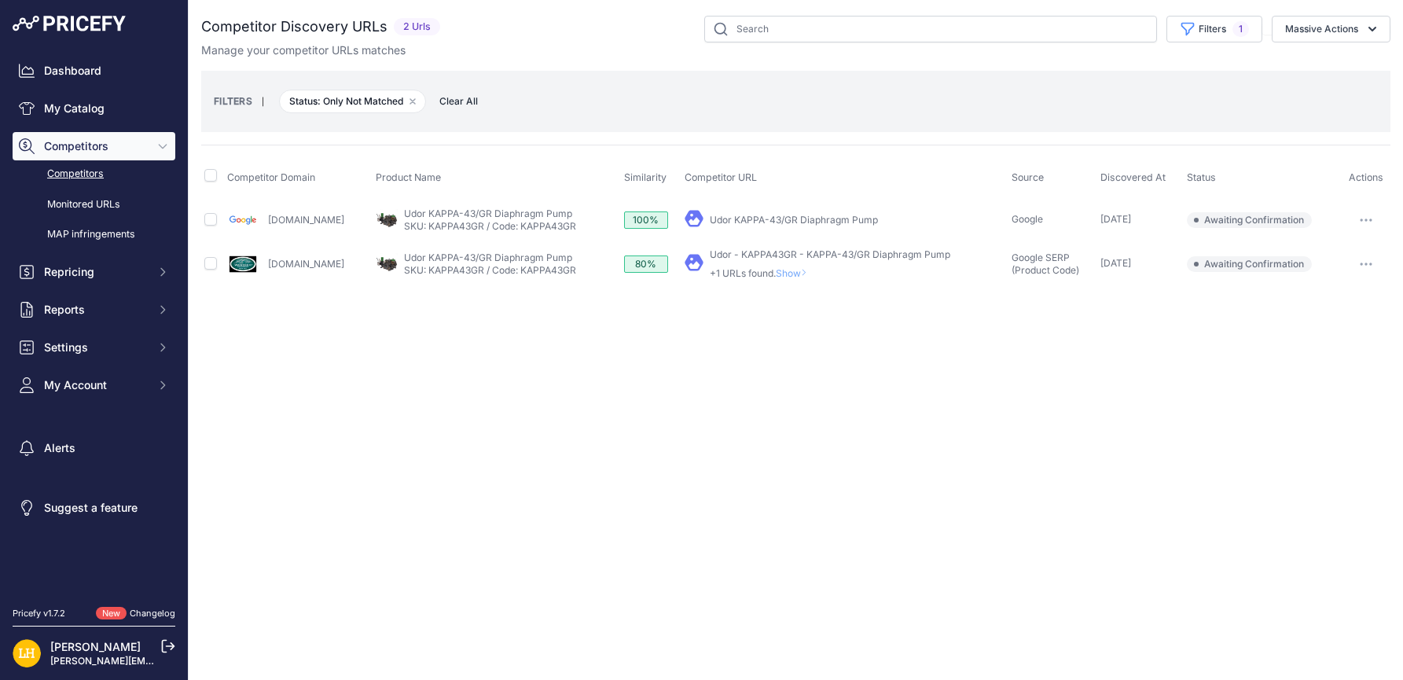
click at [895, 251] on link "Udor - KAPPA43GR - KAPPA-43/GR Diaphragm Pump" at bounding box center [830, 254] width 240 height 12
click at [1373, 261] on button "button" at bounding box center [1365, 264] width 31 height 22
click at [813, 274] on span "Show" at bounding box center [795, 273] width 38 height 12
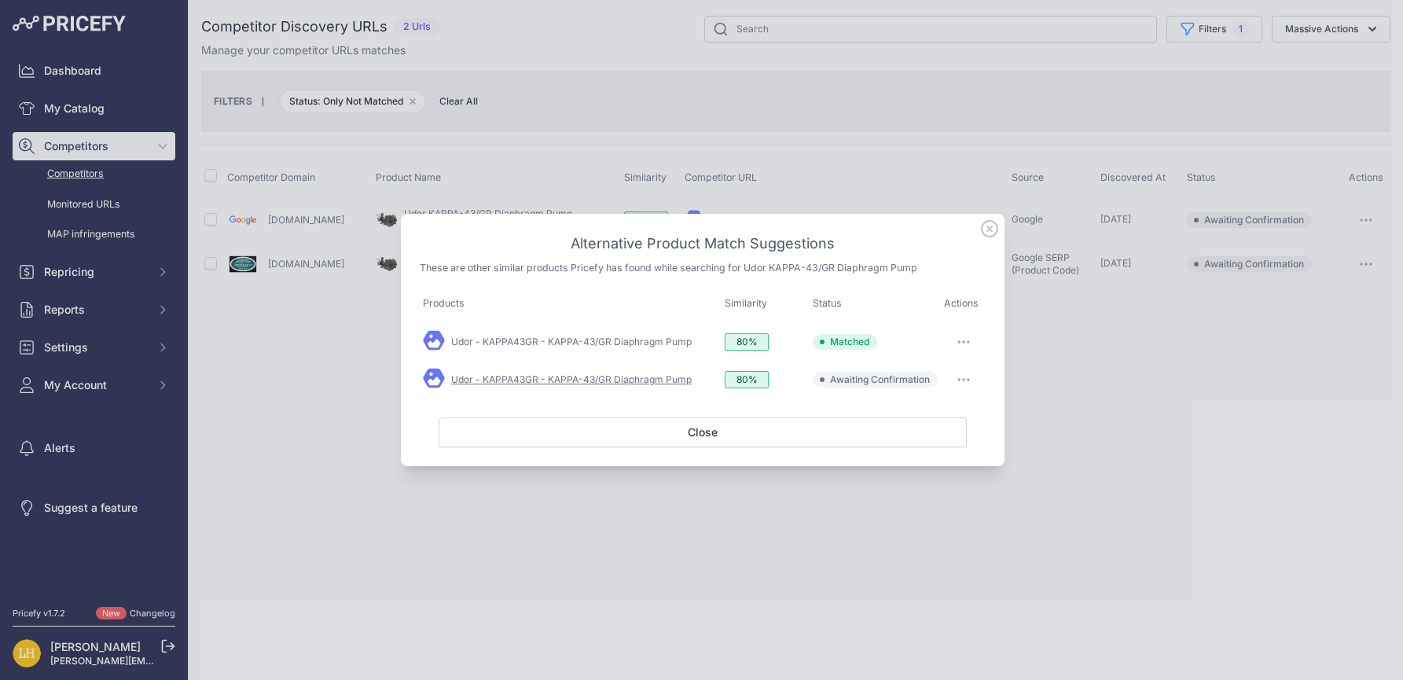
click at [553, 384] on link "Udor - KAPPA43GR - KAPPA-43/GR Diaphragm Pump" at bounding box center [571, 379] width 240 height 12
click at [675, 340] on link "Udor - KAPPA43GR - KAPPA-43/GR Diaphragm Pump" at bounding box center [571, 342] width 240 height 12
click at [967, 382] on button "button" at bounding box center [963, 380] width 31 height 22
click at [953, 450] on button "Exclude match" at bounding box center [932, 443] width 101 height 25
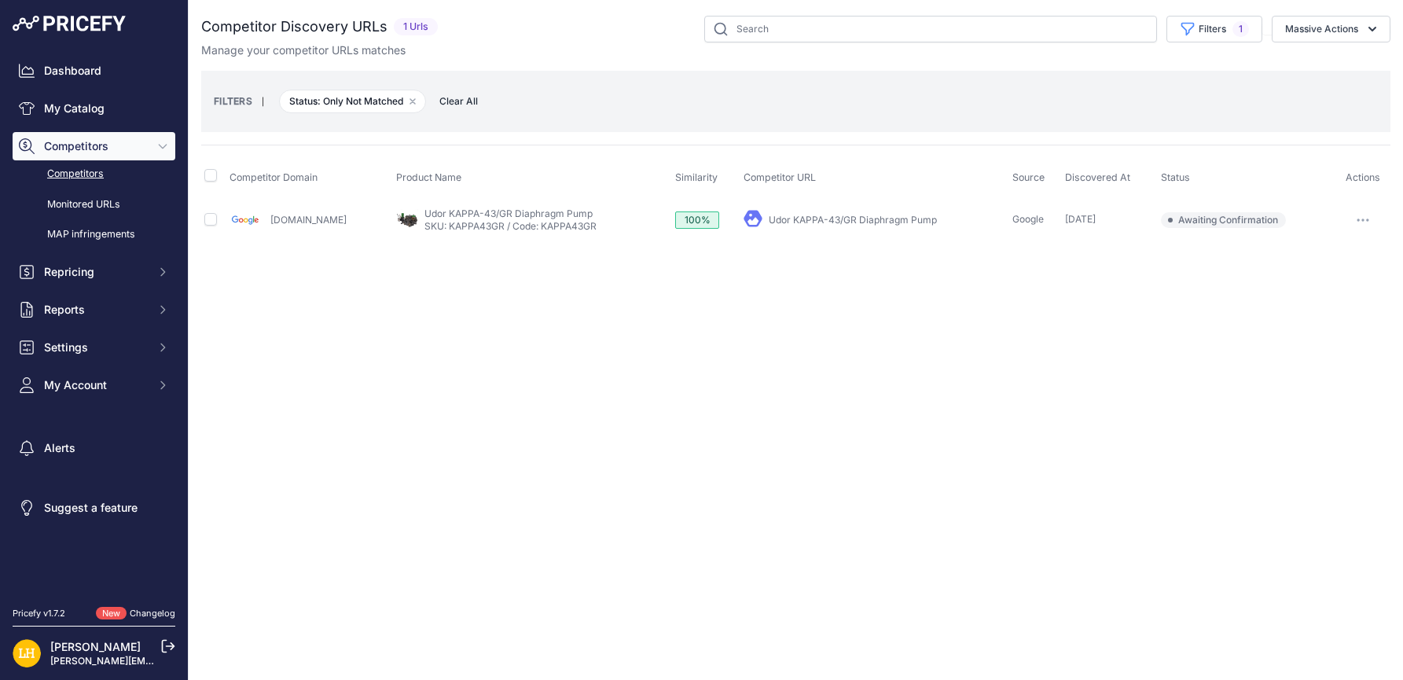
click at [856, 215] on link "Udor KAPPA-43/GR Diaphragm Pump" at bounding box center [853, 220] width 168 height 12
click at [624, 359] on div "Close You are not connected to the internet." at bounding box center [796, 340] width 1214 height 680
click at [76, 104] on link "My Catalog" at bounding box center [94, 108] width 163 height 28
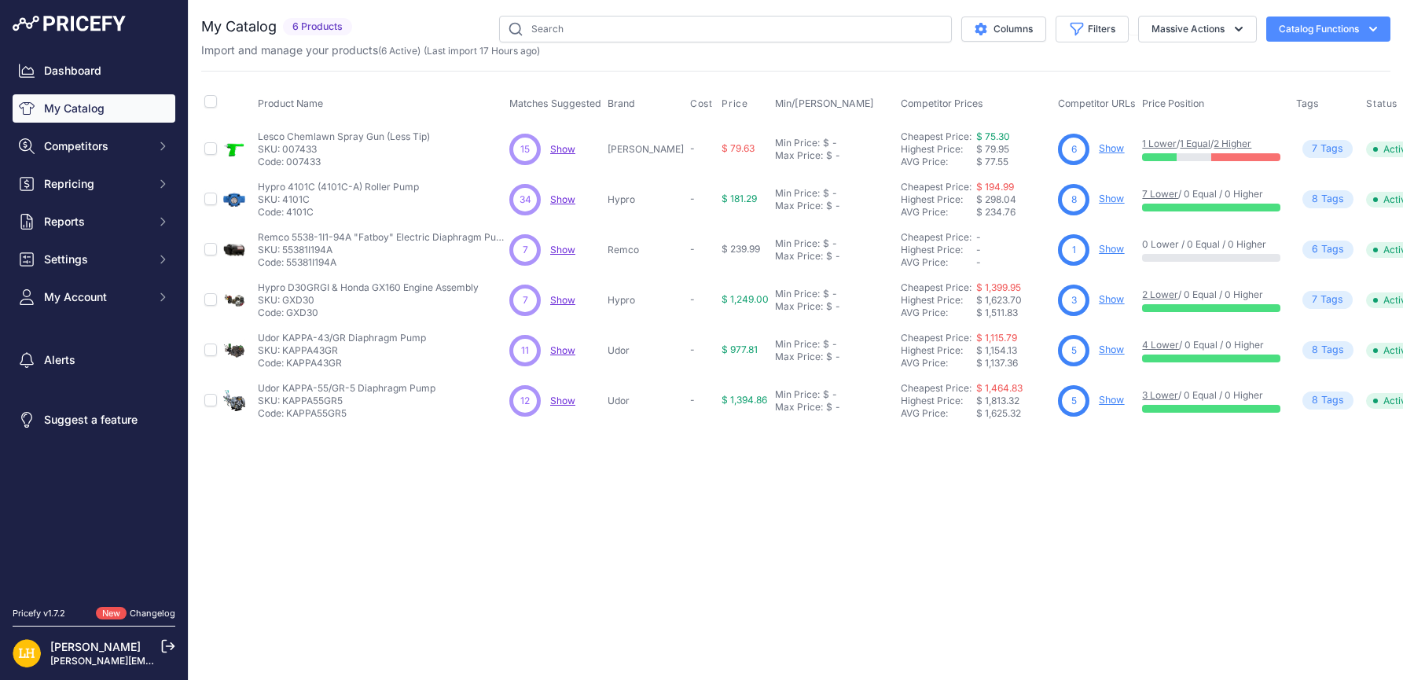
click at [1022, 89] on th "Competitor Prices" at bounding box center [976, 103] width 157 height 39
click at [934, 492] on div "Close You are not connected to the internet." at bounding box center [796, 340] width 1214 height 680
click at [798, 530] on div "Close You are not connected to the internet." at bounding box center [796, 340] width 1214 height 680
click at [783, 587] on div "Close You are not connected to the internet." at bounding box center [796, 340] width 1214 height 680
click at [567, 250] on span "Show" at bounding box center [562, 250] width 25 height 12
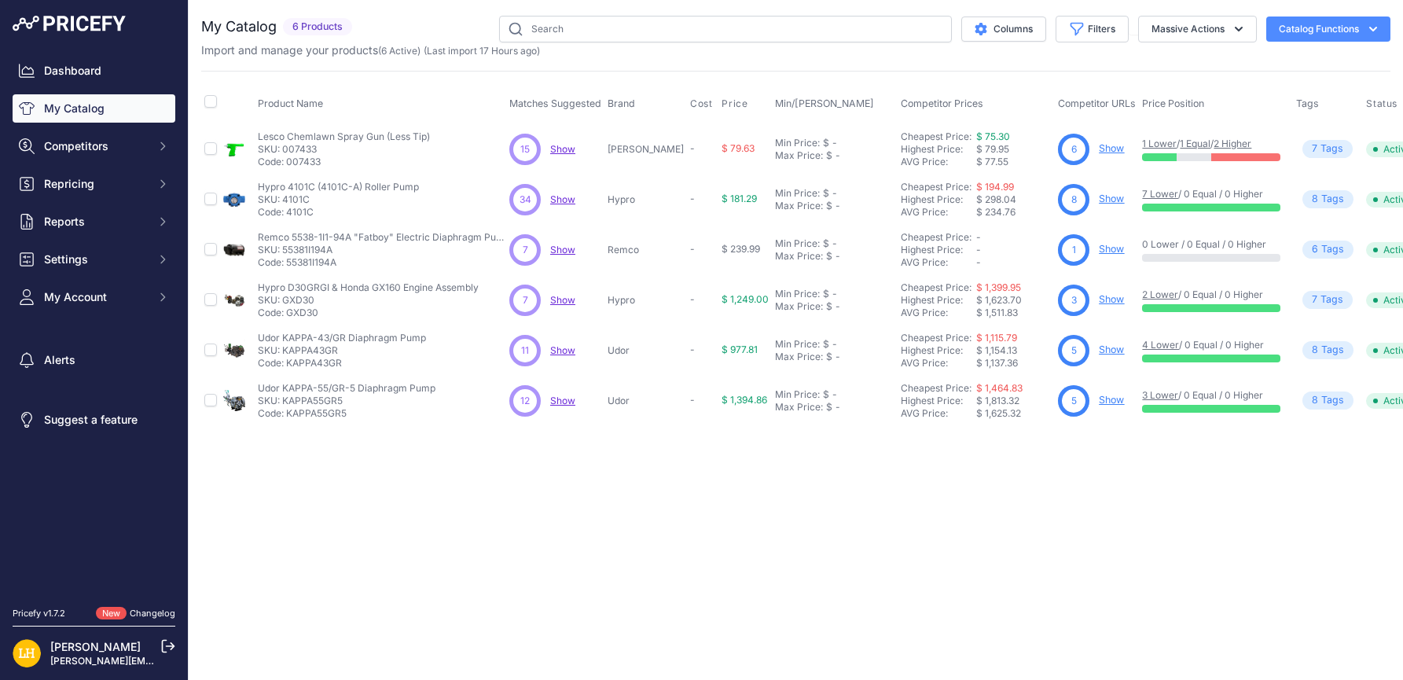
click at [904, 508] on div "Close You are not connected to the internet." at bounding box center [796, 340] width 1214 height 680
click at [956, 464] on div "Close You are not connected to the internet." at bounding box center [796, 340] width 1214 height 680
click at [1220, 79] on div "Product Name Matches Suggested Brand Cost" at bounding box center [795, 248] width 1189 height 355
click at [1103, 535] on div "Close You are not connected to the internet." at bounding box center [796, 340] width 1214 height 680
click at [79, 108] on link "My Catalog" at bounding box center [94, 108] width 163 height 28
